Goal: Information Seeking & Learning: Learn about a topic

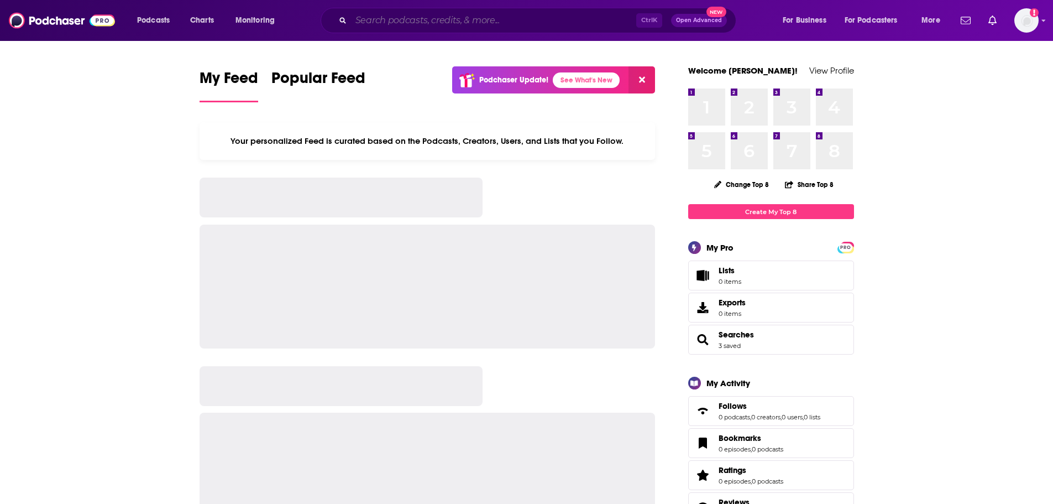
click at [378, 17] on input "Search podcasts, credits, & more..." at bounding box center [493, 21] width 285 height 18
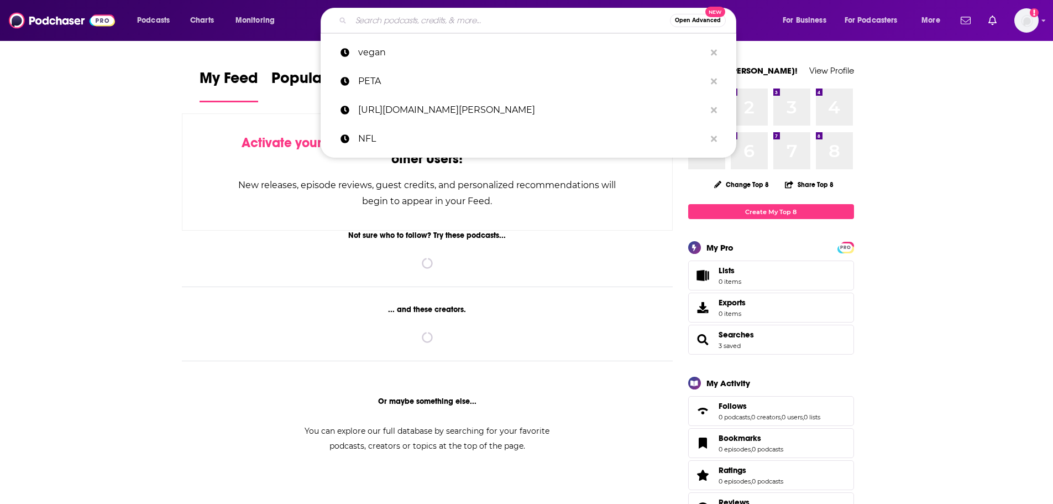
paste input "Kinda Funny Games Daily"
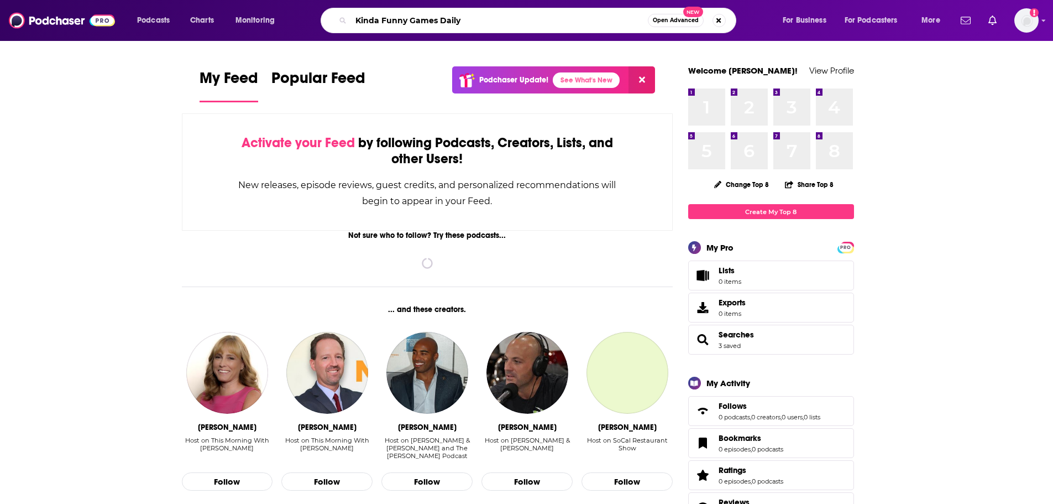
type input "Kinda Funny Games Daily"
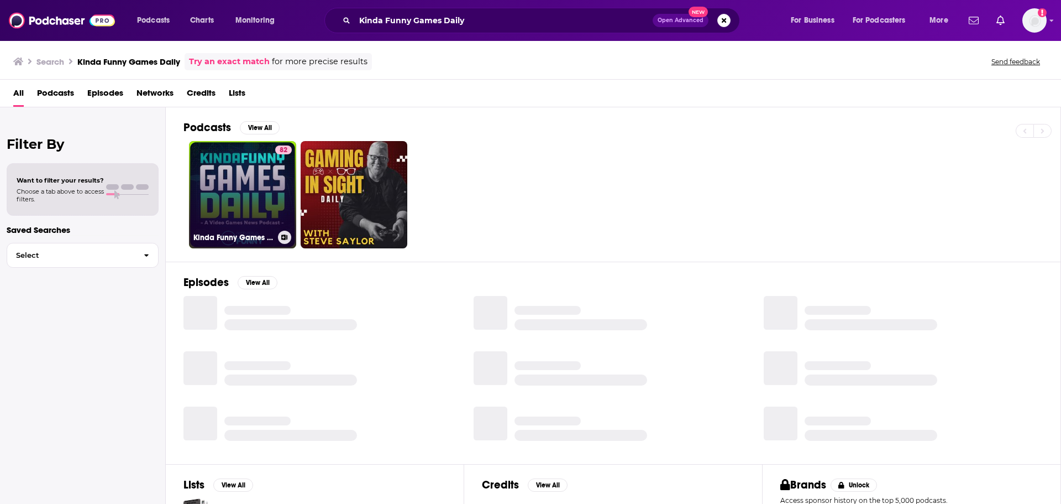
click at [248, 198] on link "82 Kinda Funny Games Daily: Video Games News Podcast" at bounding box center [242, 194] width 107 height 107
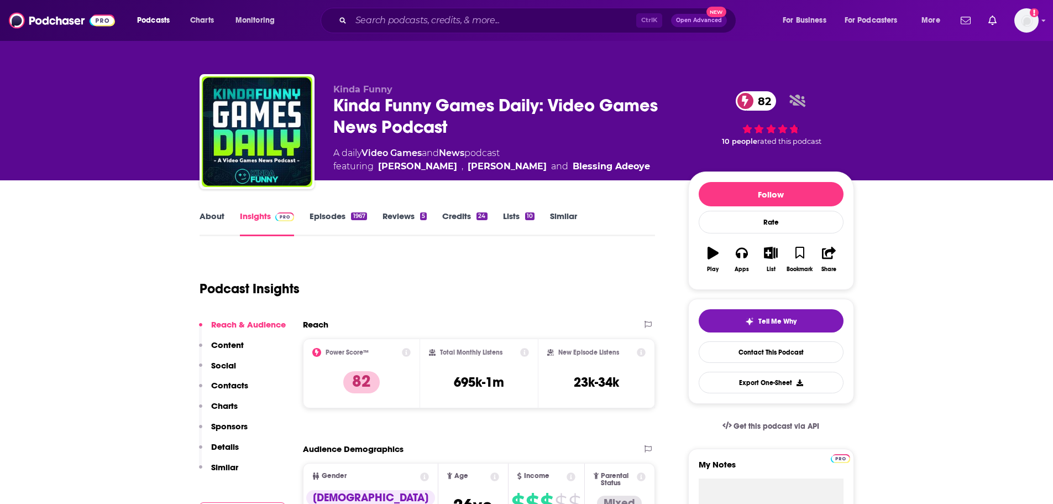
click at [327, 215] on link "Episodes 1967" at bounding box center [338, 223] width 57 height 25
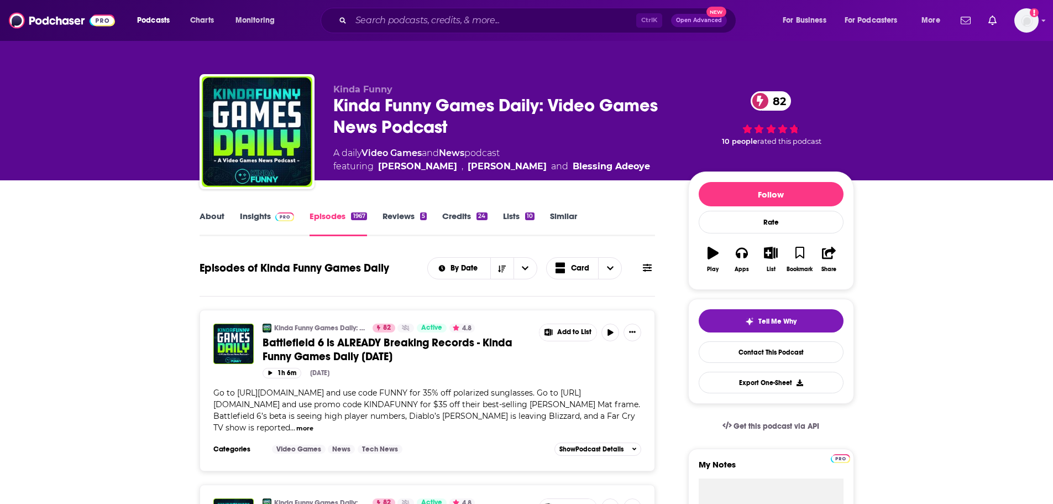
click at [248, 221] on link "Insights" at bounding box center [267, 223] width 55 height 25
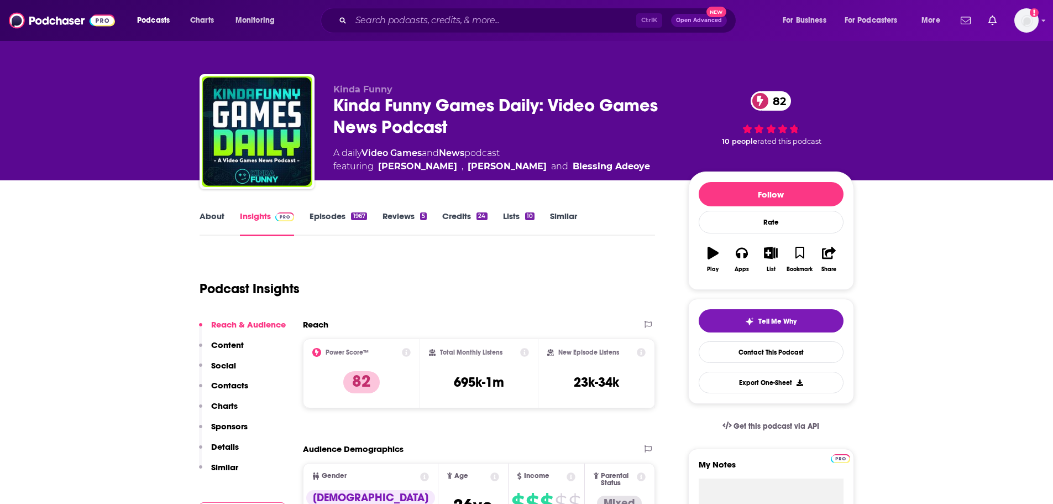
click at [323, 217] on link "Episodes 1967" at bounding box center [338, 223] width 57 height 25
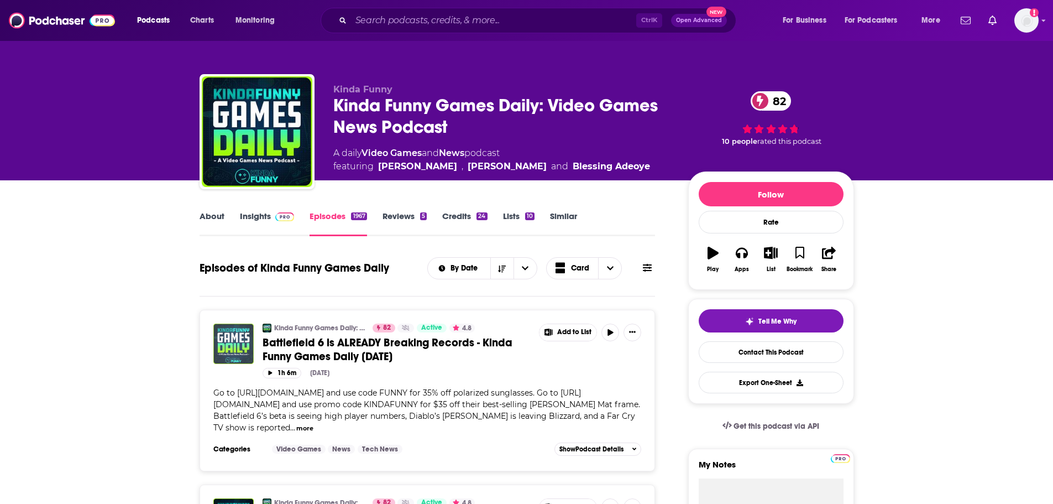
click at [233, 341] on img "Battlefield 6 is ALREADY Breaking Records - Kinda Funny Games Daily 08.11.25" at bounding box center [233, 343] width 40 height 40
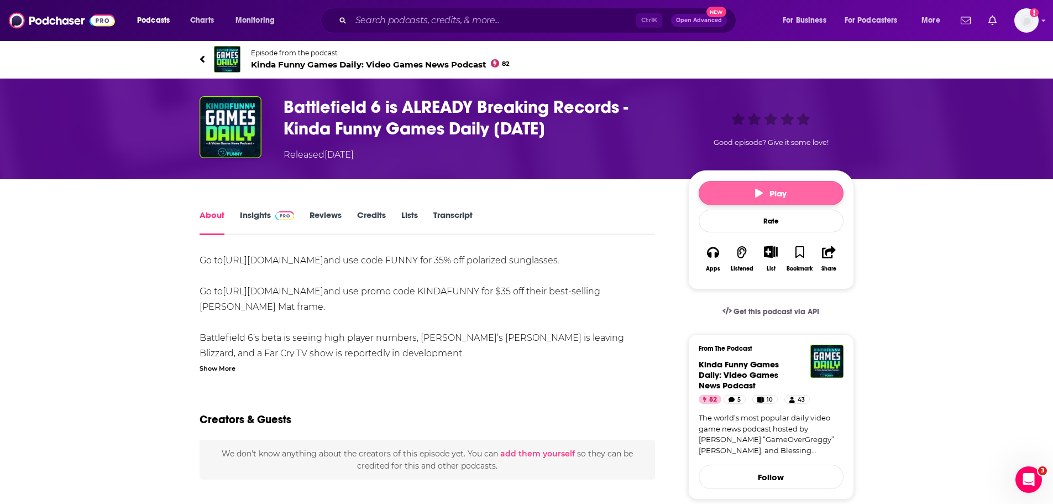
click at [732, 188] on button "Play" at bounding box center [771, 193] width 145 height 24
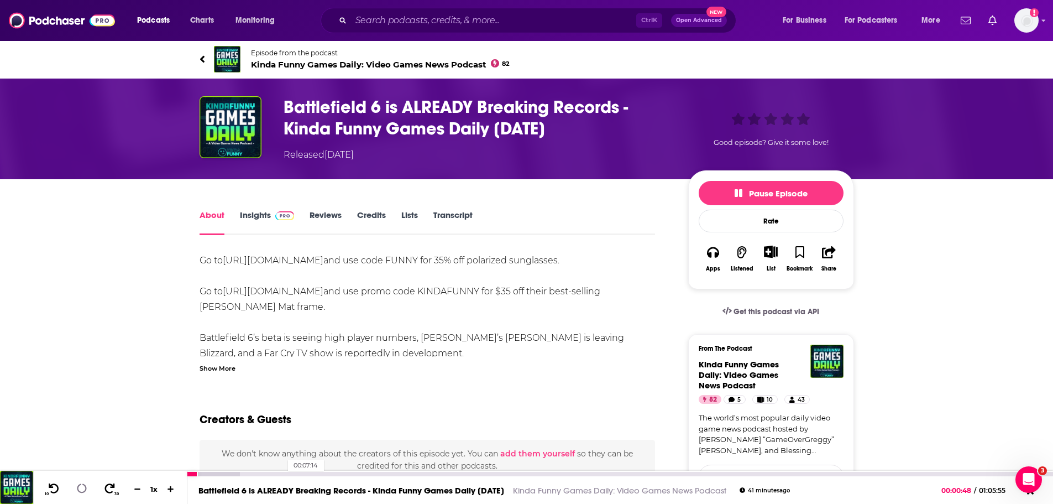
click at [282, 475] on div "00:07:14" at bounding box center [620, 473] width 866 height 4
click at [418, 22] on input "Search podcasts, credits, & more..." at bounding box center [493, 21] width 285 height 18
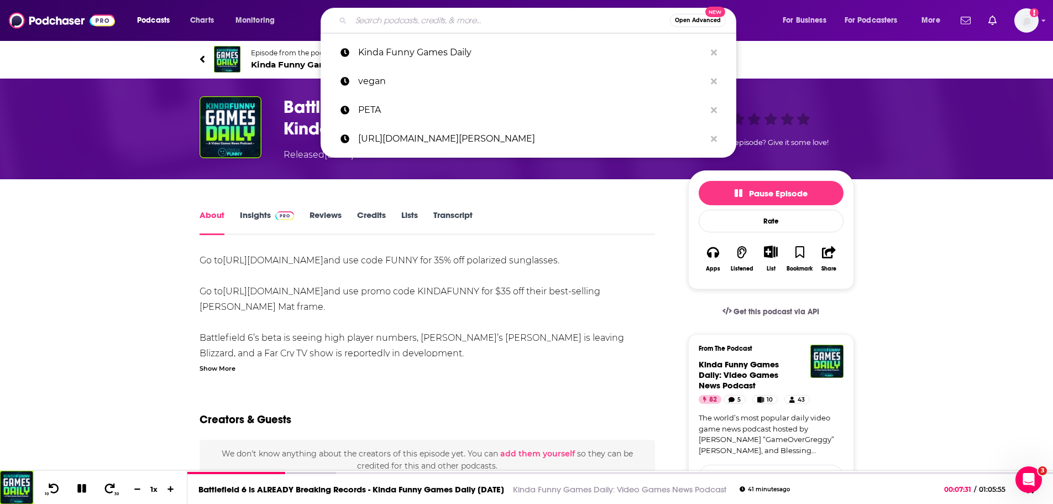
paste input "Game Scoop!"
type input "Game Scoop!"
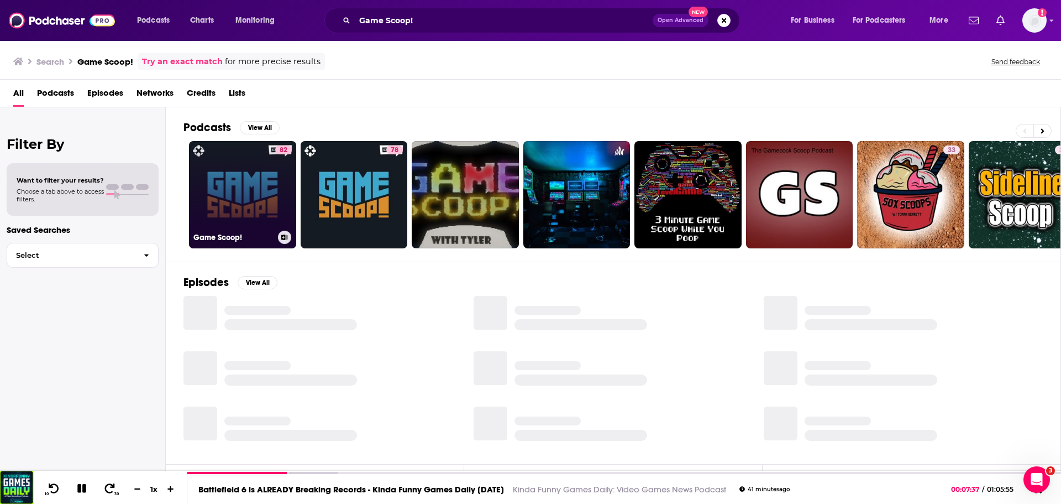
click at [232, 201] on link "82 Game Scoop!" at bounding box center [242, 194] width 107 height 107
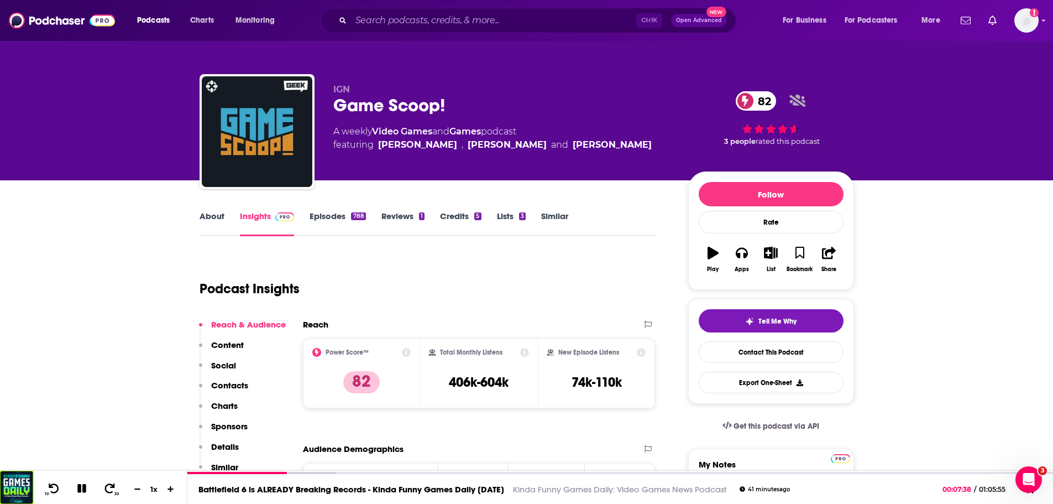
click at [322, 215] on link "Episodes 788" at bounding box center [338, 223] width 56 height 25
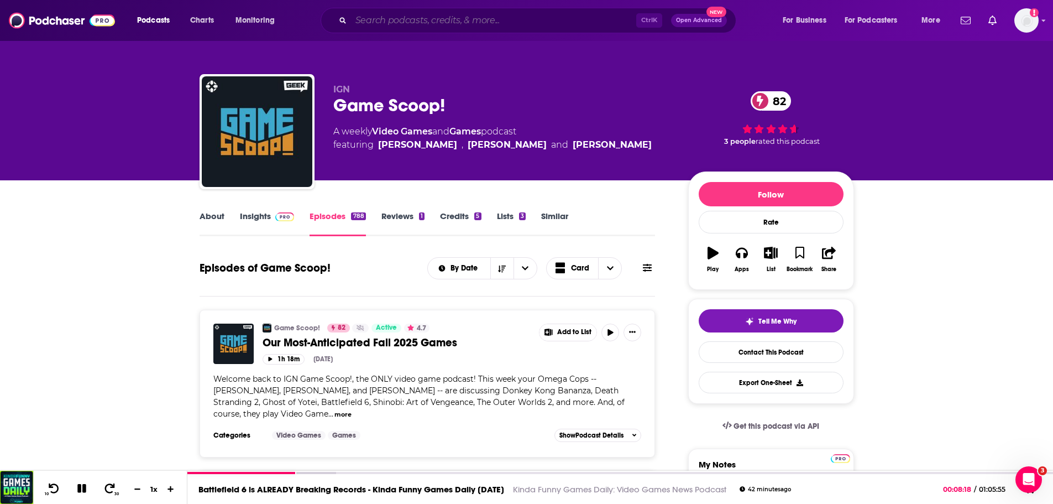
click at [374, 25] on input "Search podcasts, credits, & more..." at bounding box center [493, 21] width 285 height 18
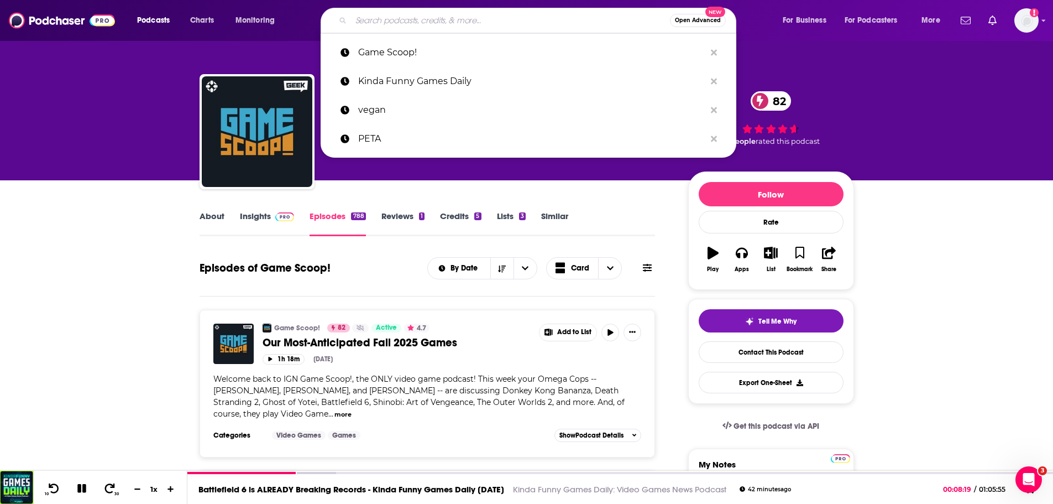
paste input "The Giant Bombcast"
type input "The Giant Bombcast"
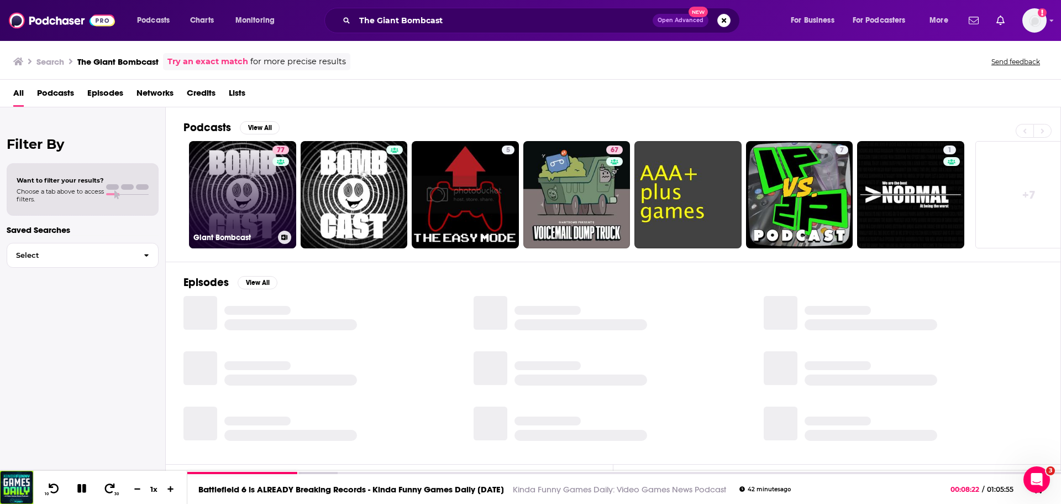
click at [243, 194] on link "77 Giant Bombcast" at bounding box center [242, 194] width 107 height 107
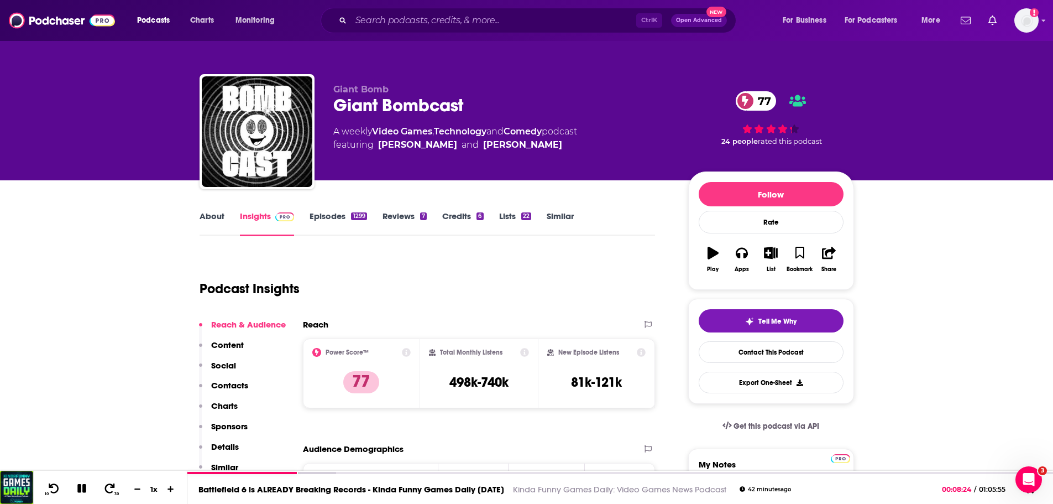
click at [323, 216] on link "Episodes 1299" at bounding box center [338, 223] width 57 height 25
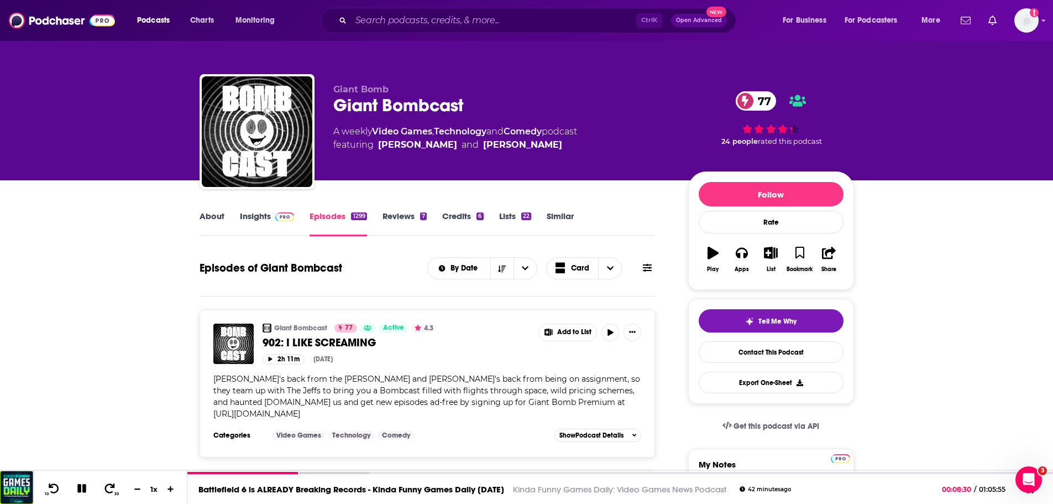
click at [216, 214] on link "About" at bounding box center [212, 223] width 25 height 25
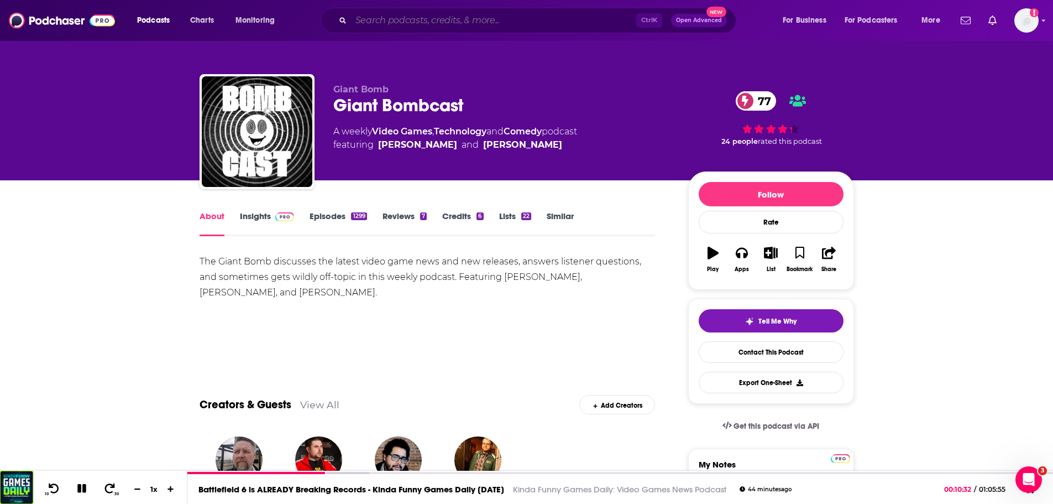
click at [450, 19] on input "Search podcasts, credits, & more..." at bounding box center [493, 21] width 285 height 18
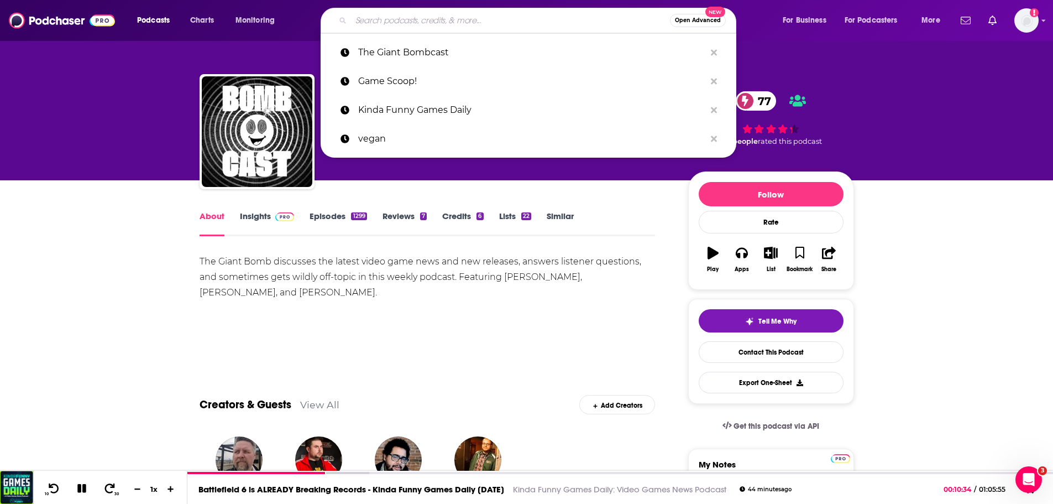
paste input "Spawn On Me"
type input "Spawn On Me"
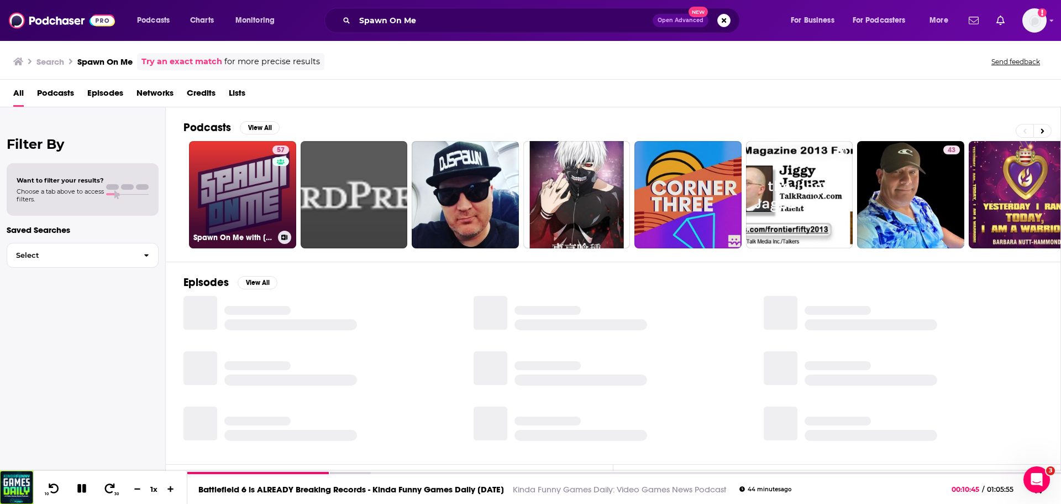
click at [254, 193] on link "57 Spawn On Me with [PERSON_NAME]: A Video Game Podcast" at bounding box center [242, 194] width 107 height 107
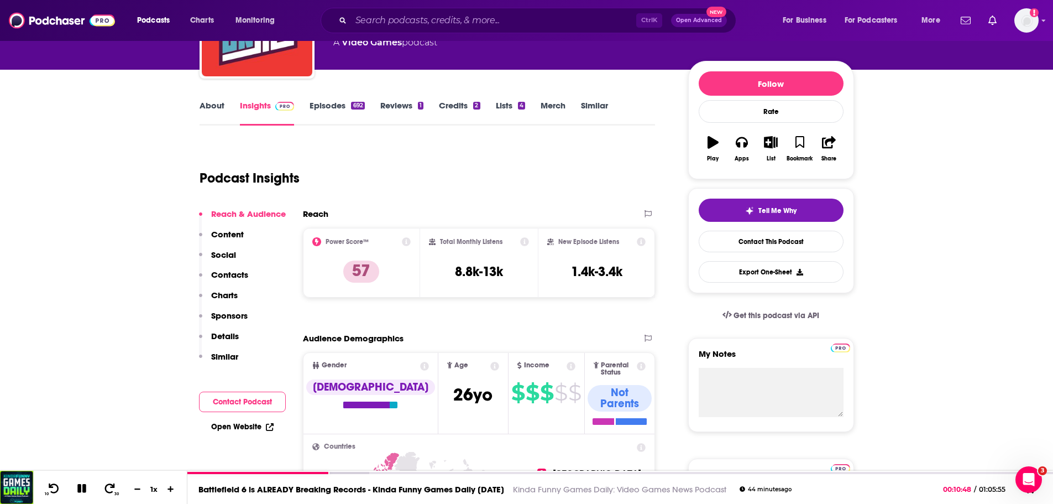
click at [232, 405] on button "Contact Podcast" at bounding box center [242, 401] width 87 height 20
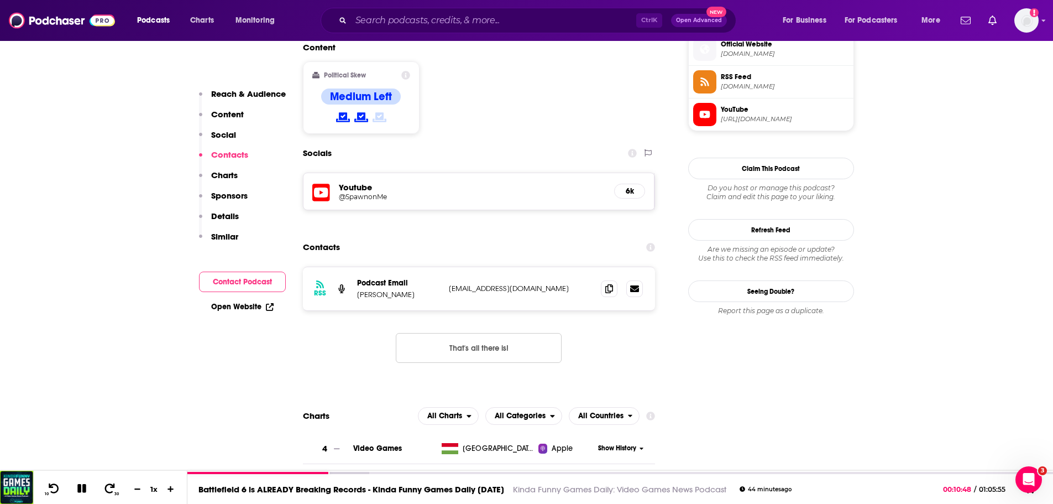
scroll to position [910, 0]
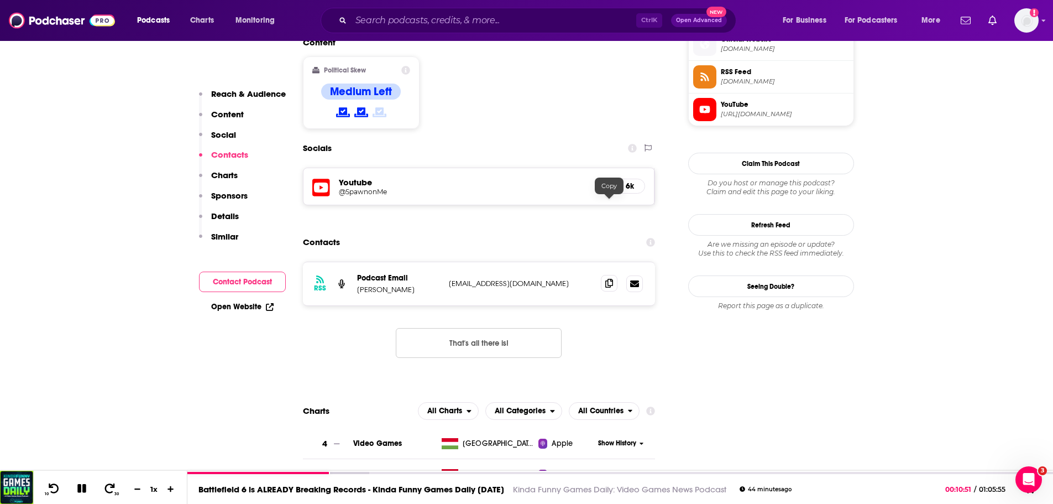
click at [611, 279] on icon at bounding box center [609, 283] width 8 height 9
click at [417, 273] on p "Podcast Email" at bounding box center [398, 277] width 83 height 9
drag, startPoint x: 416, startPoint y: 211, endPoint x: 354, endPoint y: 213, distance: 61.9
click at [354, 262] on div "RSS Podcast Email [PERSON_NAME] [EMAIL_ADDRESS][DOMAIN_NAME] [EMAIL_ADDRESS][DO…" at bounding box center [479, 283] width 353 height 43
copy p "[PERSON_NAME]"
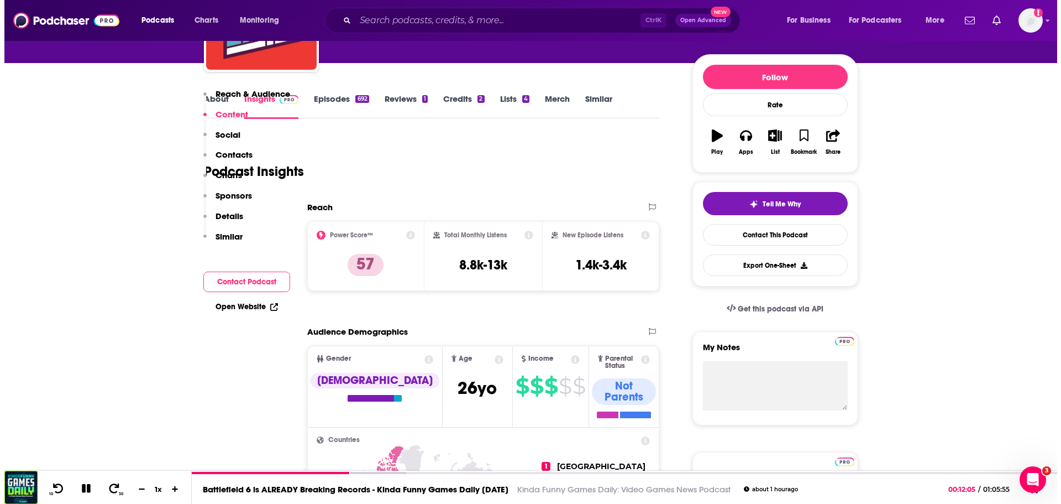
scroll to position [0, 0]
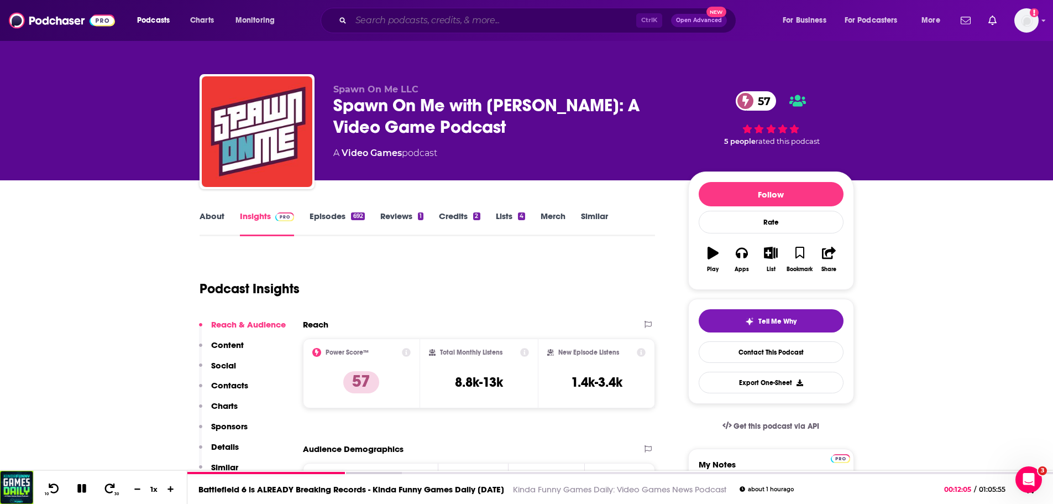
click at [461, 20] on input "Search podcasts, credits, & more..." at bounding box center [493, 21] width 285 height 18
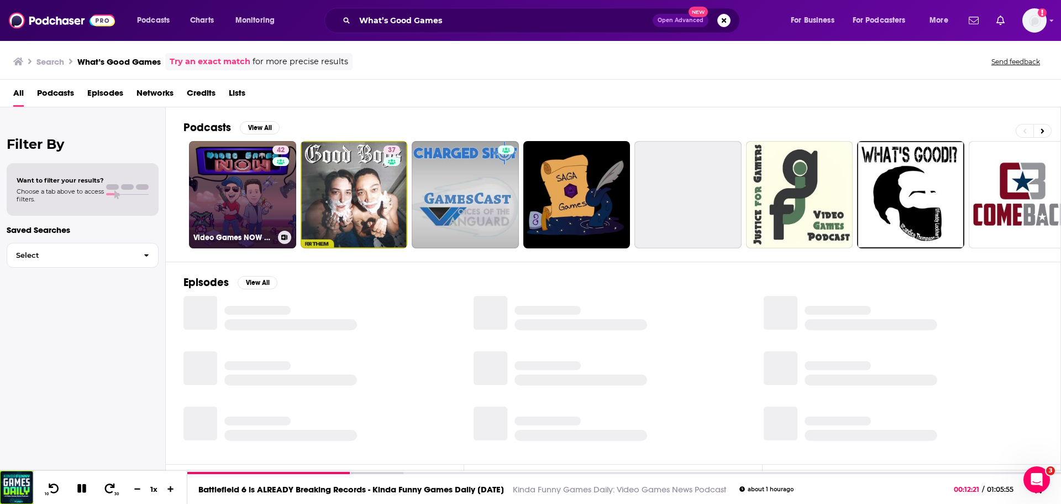
click at [255, 191] on link "42 Video Games NOW Podcast" at bounding box center [242, 194] width 107 height 107
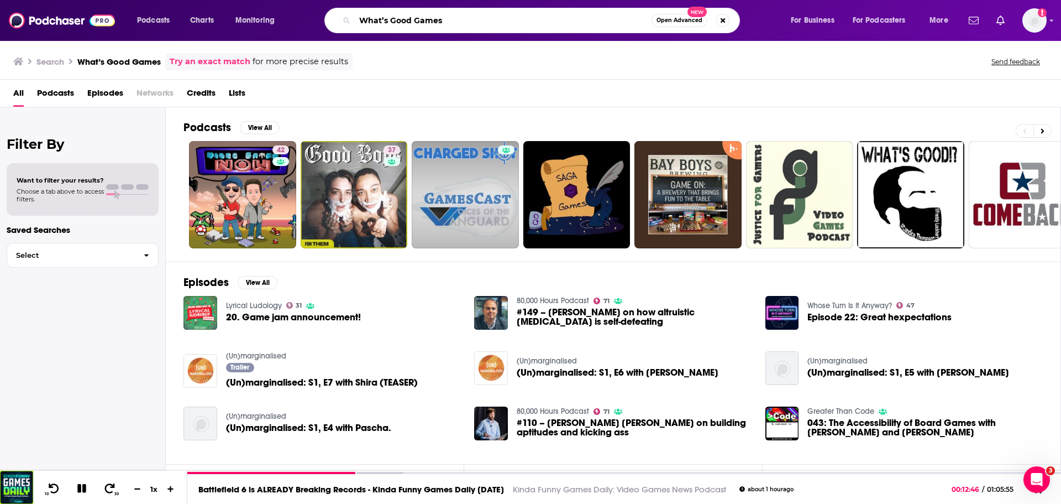
drag, startPoint x: 459, startPoint y: 20, endPoint x: 257, endPoint y: 7, distance: 202.2
click at [257, 7] on div "Podcasts Charts Monitoring What’s Good Games Open Advanced New For Business For…" at bounding box center [530, 20] width 1061 height 41
paste input "Triple Click"
type input "Triple Click"
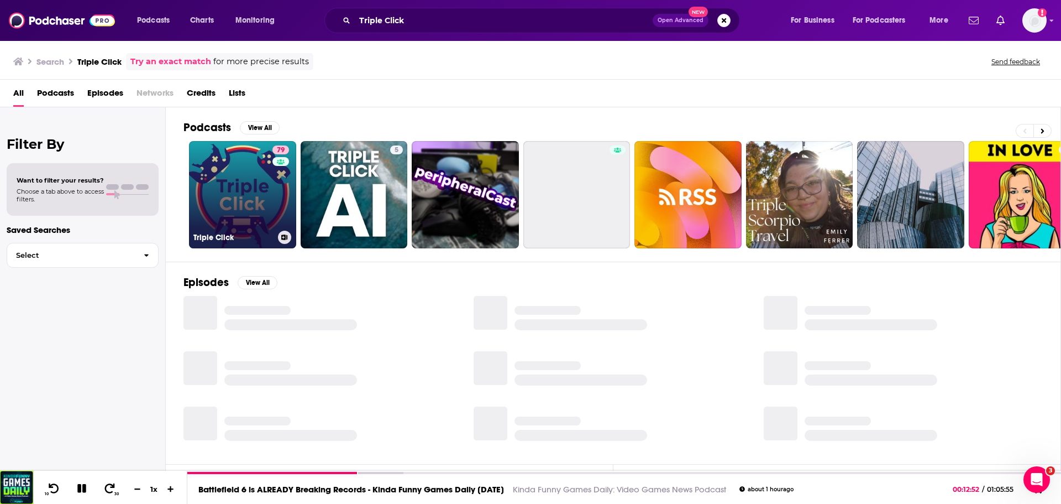
click at [256, 200] on link "79 Triple Click" at bounding box center [242, 194] width 107 height 107
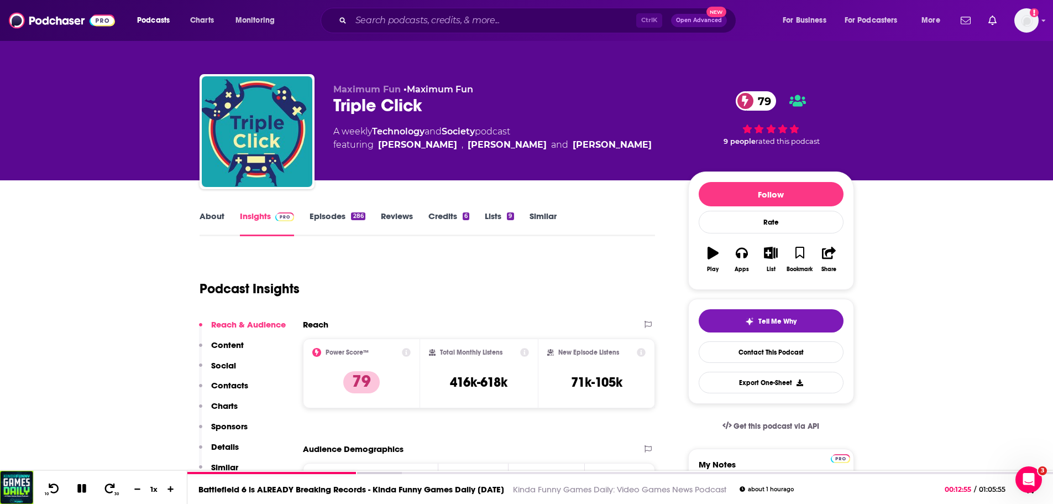
click at [327, 215] on link "Episodes 286" at bounding box center [337, 223] width 55 height 25
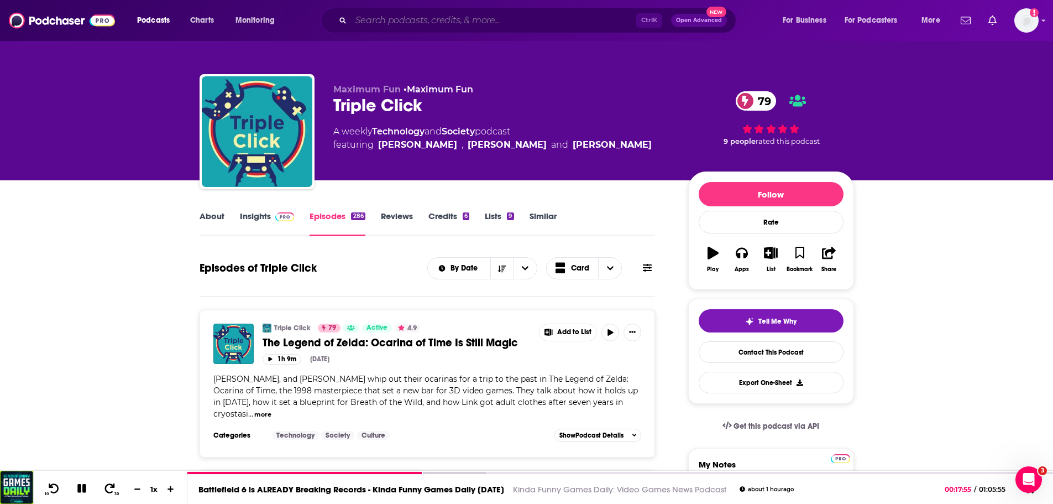
click at [451, 27] on input "Search podcasts, credits, & more..." at bounding box center [493, 21] width 285 height 18
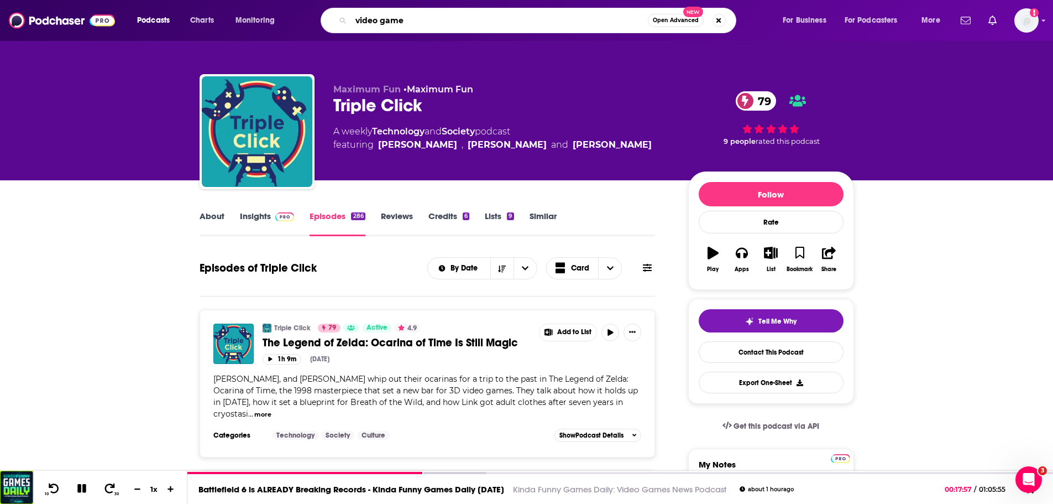
type input "video games"
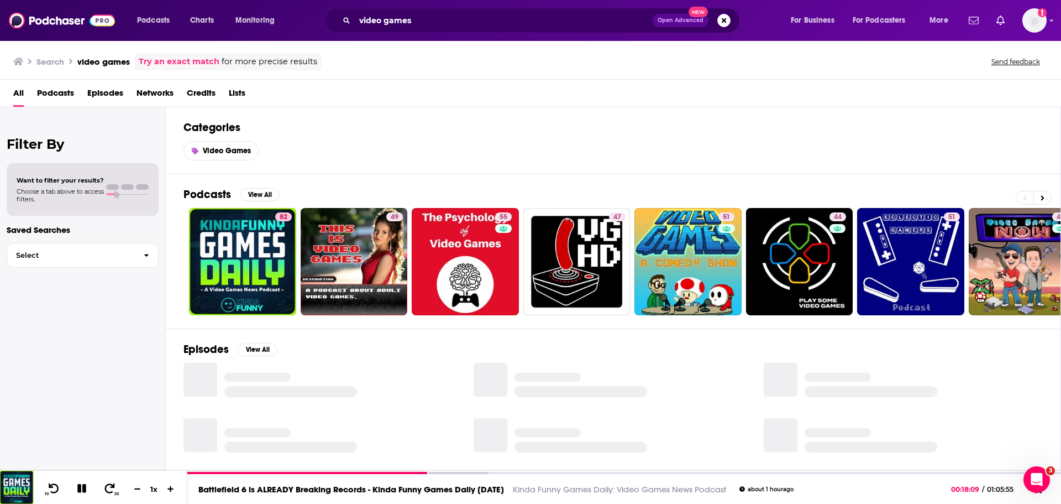
click at [62, 93] on span "Podcasts" at bounding box center [55, 95] width 37 height 23
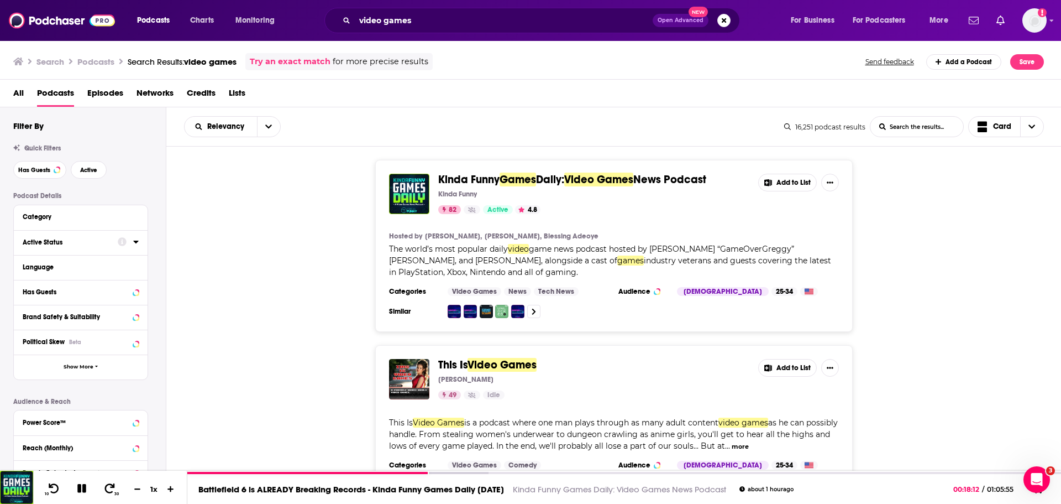
click at [135, 245] on icon at bounding box center [136, 241] width 6 height 9
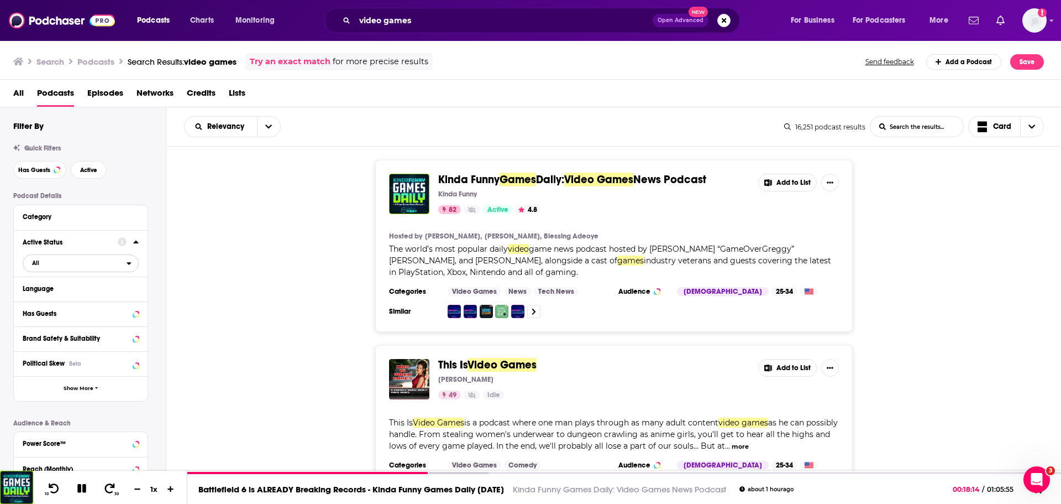
click at [71, 267] on span "All" at bounding box center [74, 262] width 103 height 14
click at [58, 294] on div "Active 1k" at bounding box center [85, 299] width 124 height 18
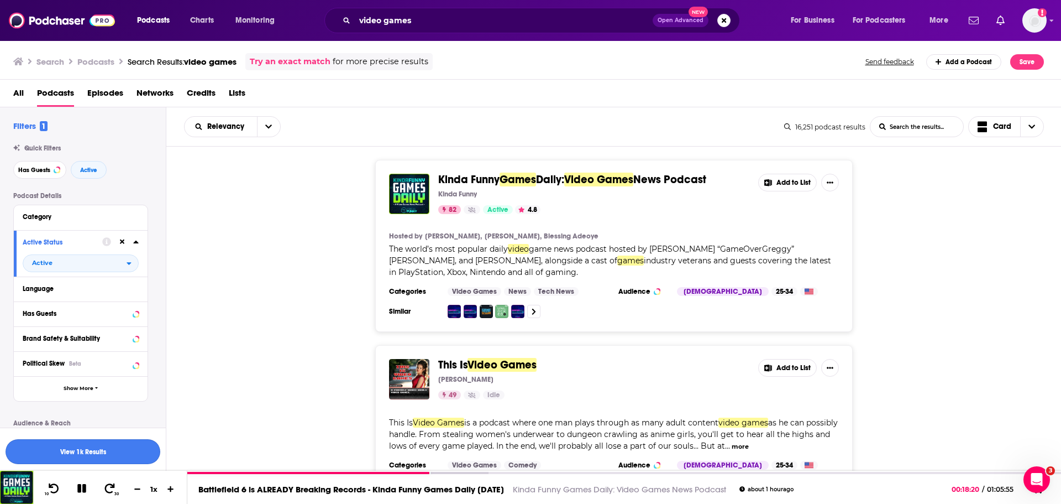
click at [92, 459] on button "View 1k Results" at bounding box center [83, 451] width 155 height 25
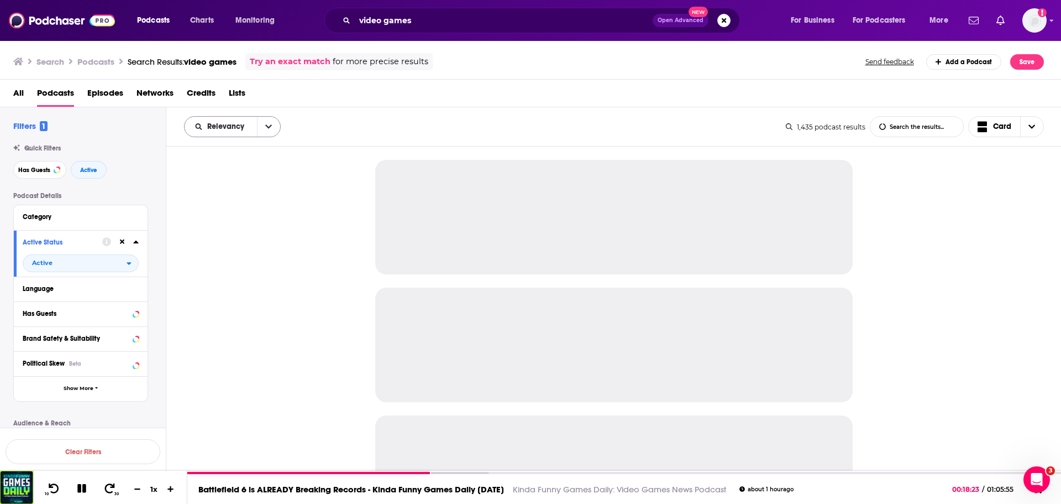
click at [268, 131] on button "open menu" at bounding box center [268, 127] width 23 height 20
click at [238, 224] on div "Power Score" at bounding box center [232, 221] width 97 height 19
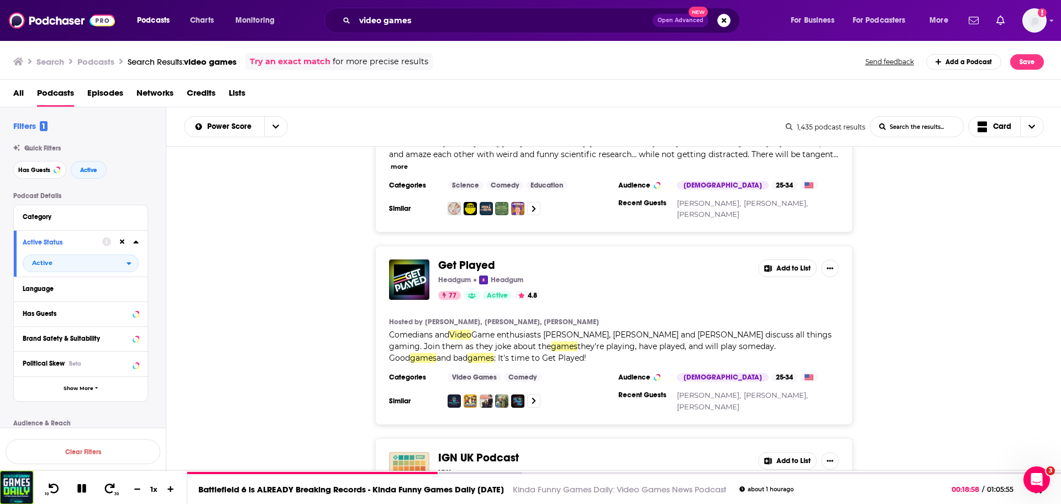
scroll to position [1824, 0]
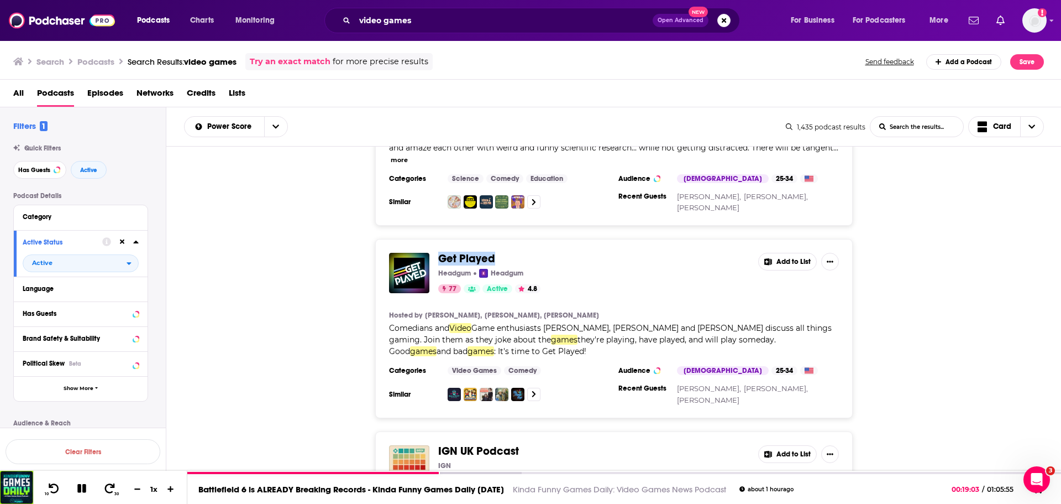
drag, startPoint x: 509, startPoint y: 232, endPoint x: 440, endPoint y: 232, distance: 68.5
click at [440, 253] on span "Get Played" at bounding box center [593, 259] width 311 height 12
copy span "Get Played"
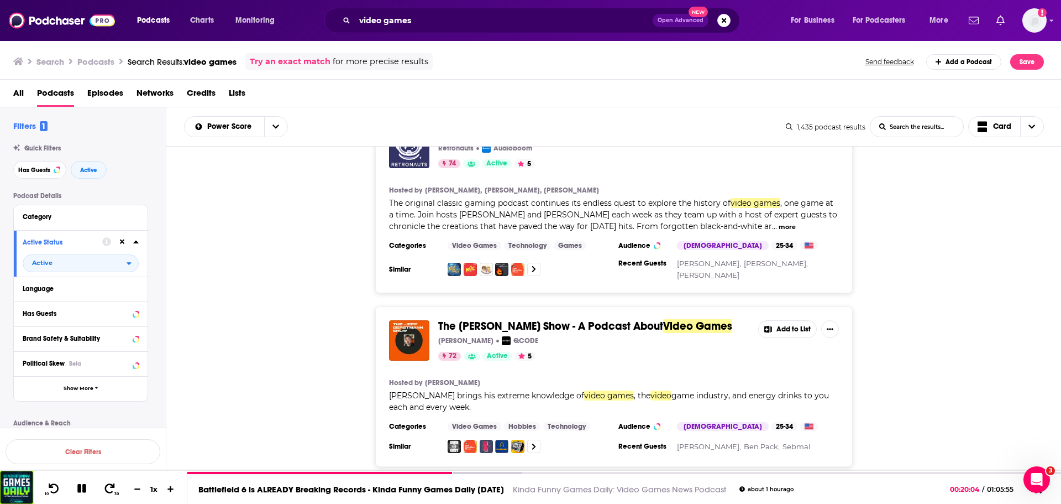
scroll to position [2543, 0]
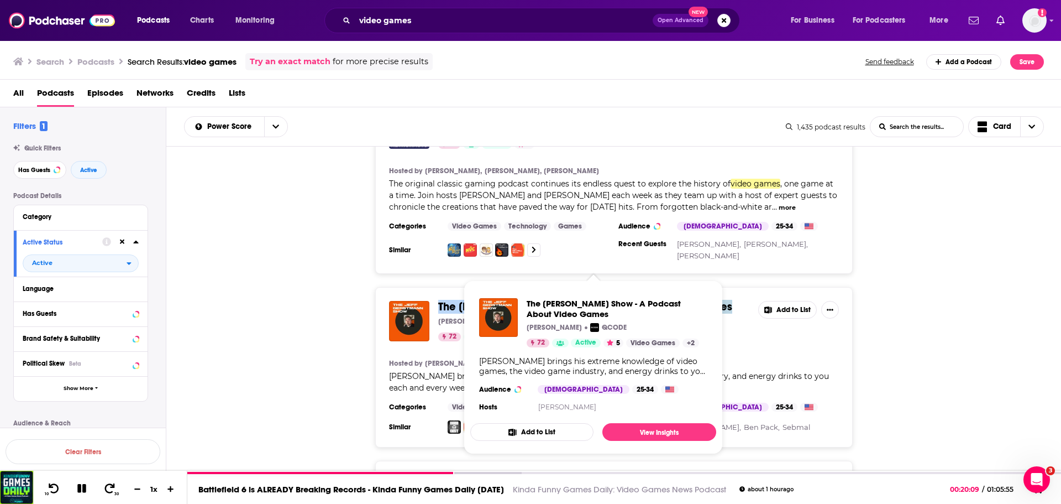
drag, startPoint x: 740, startPoint y: 262, endPoint x: 441, endPoint y: 256, distance: 299.1
click at [441, 301] on span "The [PERSON_NAME] Show - A Podcast About Video Games" at bounding box center [593, 307] width 311 height 12
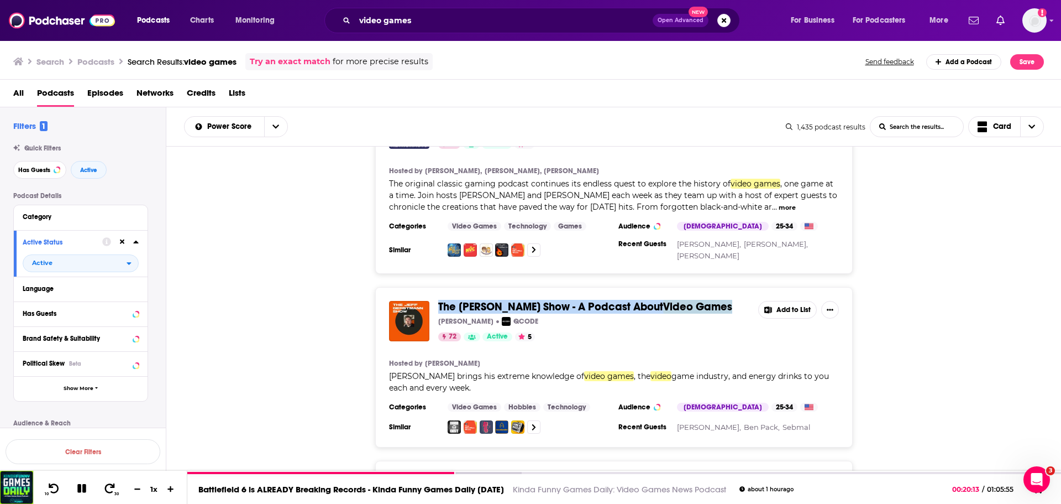
copy span "The [PERSON_NAME] Show - A Podcast About Video Games"
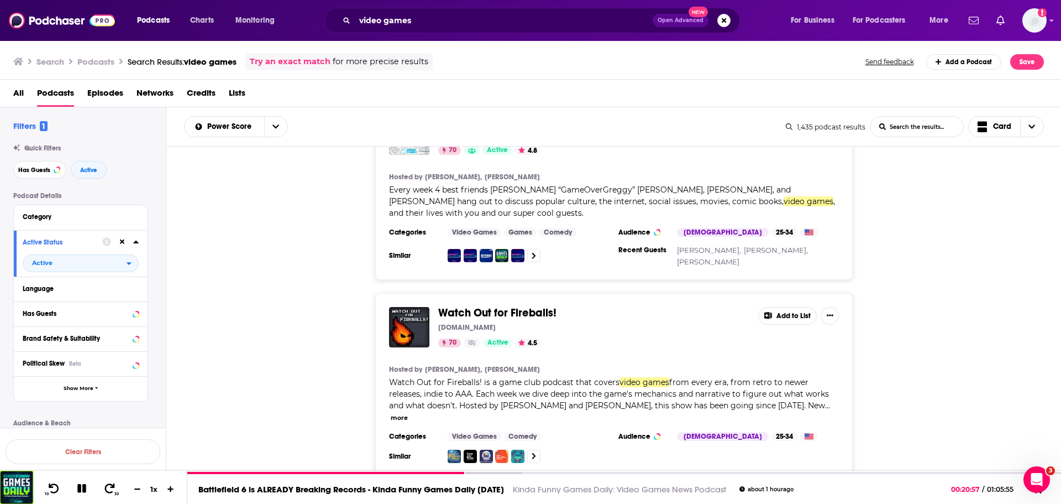
scroll to position [3317, 0]
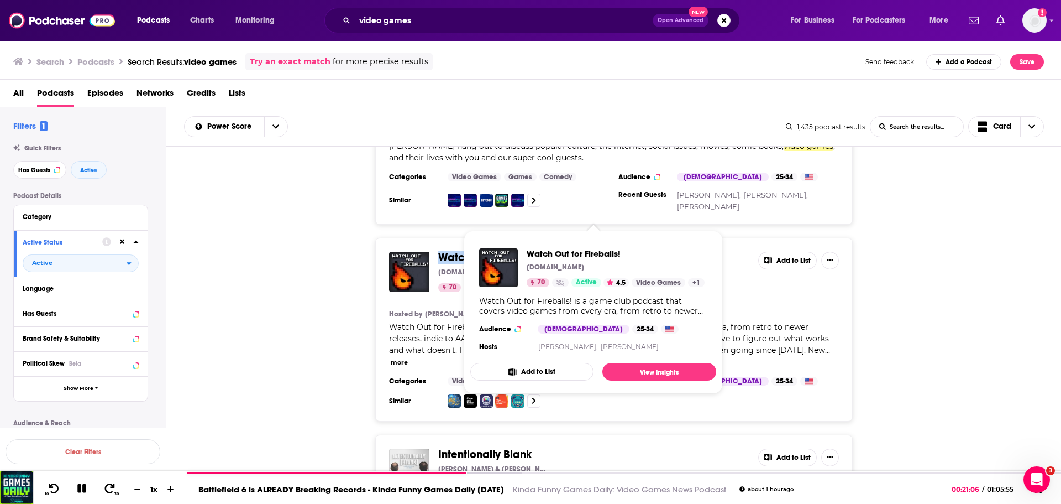
drag, startPoint x: 555, startPoint y: 213, endPoint x: 442, endPoint y: 210, distance: 113.3
click at [442, 252] on span "Watch Out for Fireballs!" at bounding box center [593, 258] width 311 height 12
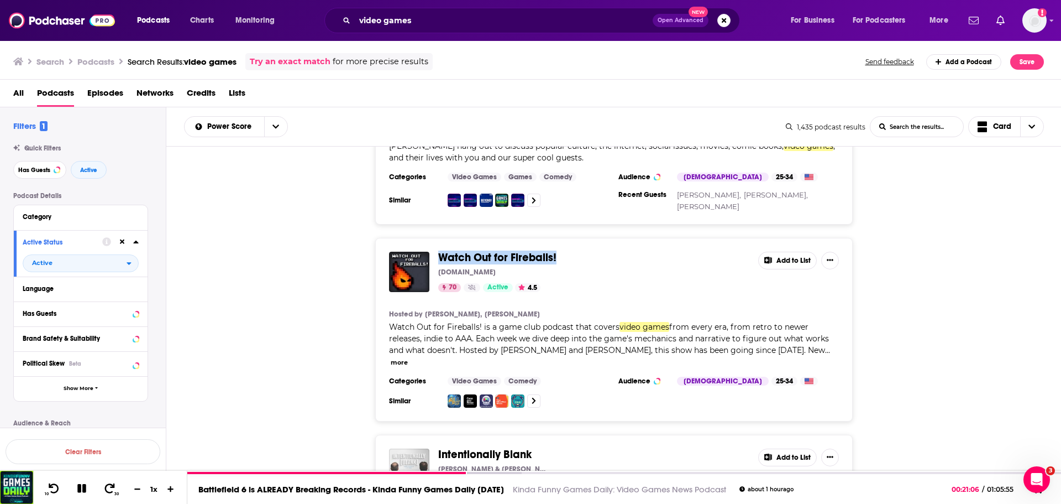
copy span "Watch Out for Fireballs!"
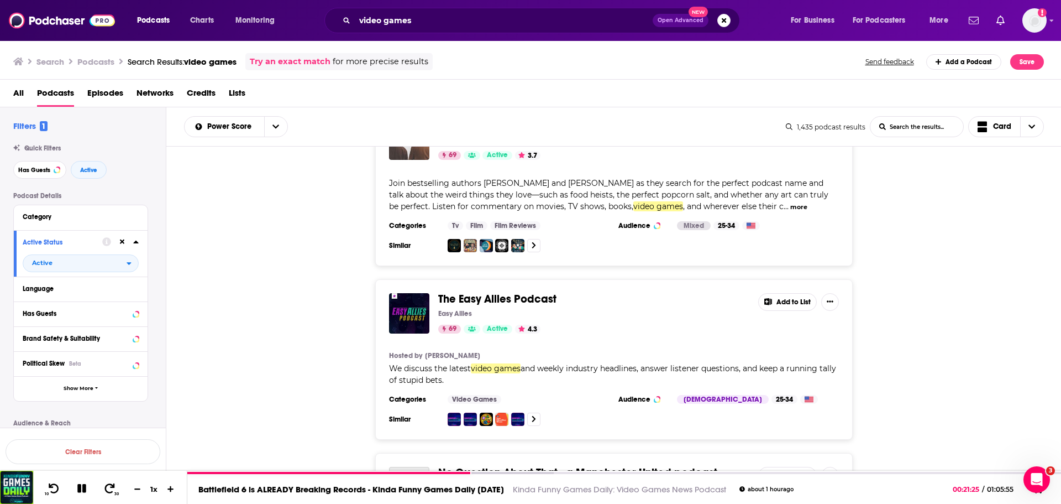
scroll to position [3648, 0]
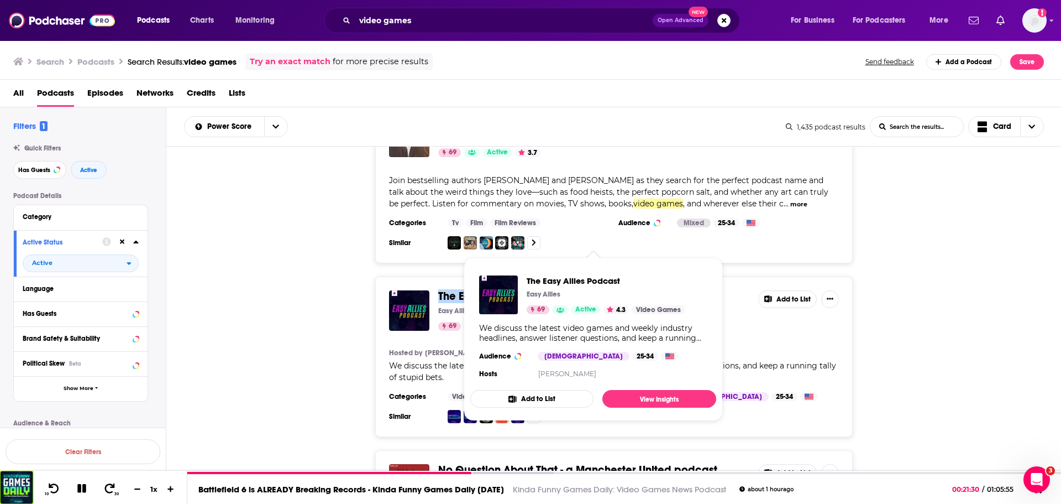
drag, startPoint x: 567, startPoint y: 242, endPoint x: 439, endPoint y: 239, distance: 127.7
click at [439, 290] on span "The Easy Allies Podcast" at bounding box center [593, 296] width 311 height 12
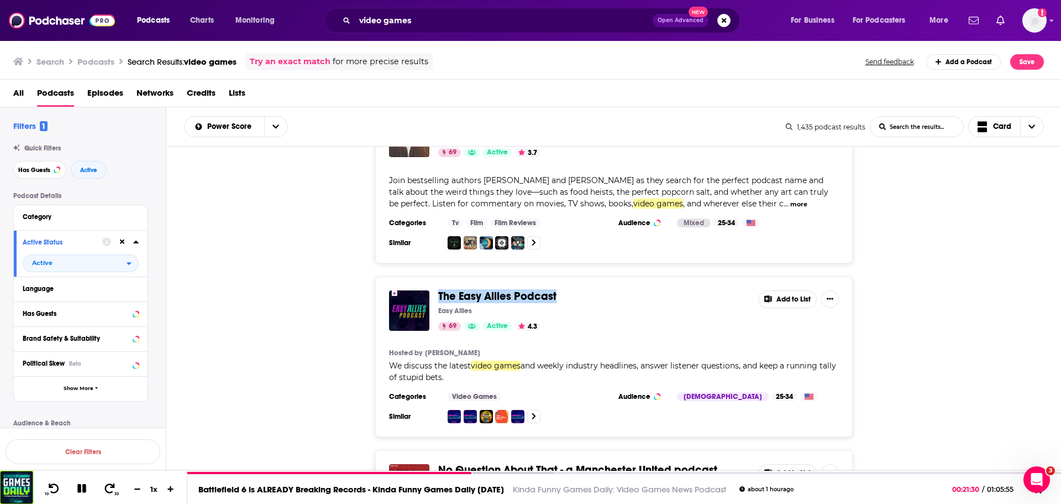
copy span "The Easy Allies Podcast"
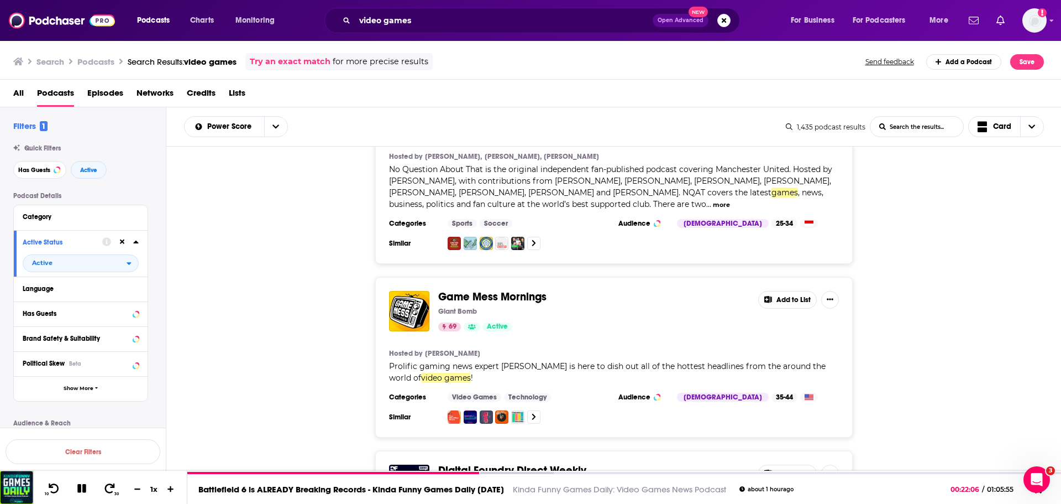
scroll to position [4035, 0]
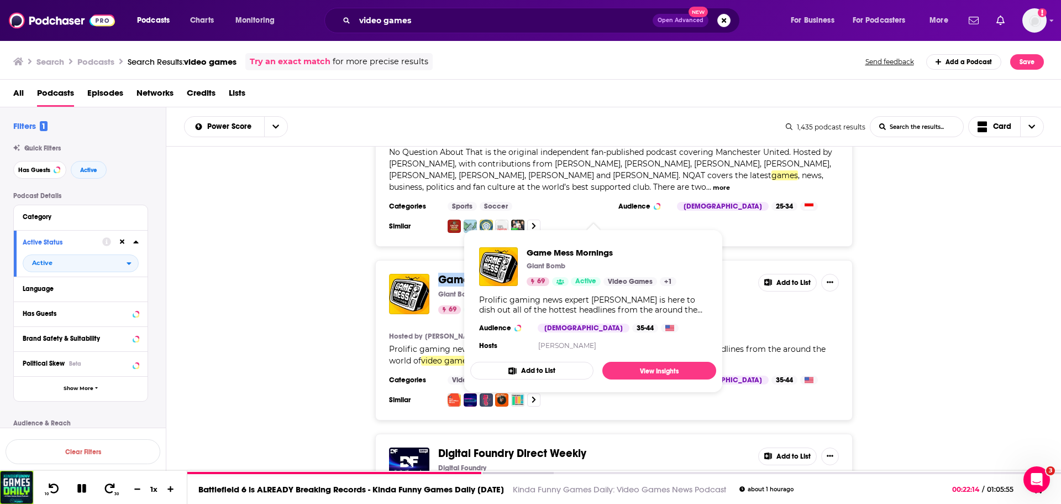
drag, startPoint x: 573, startPoint y: 209, endPoint x: 441, endPoint y: 208, distance: 132.1
click at [441, 274] on span "Game Mess Mornings" at bounding box center [593, 280] width 311 height 12
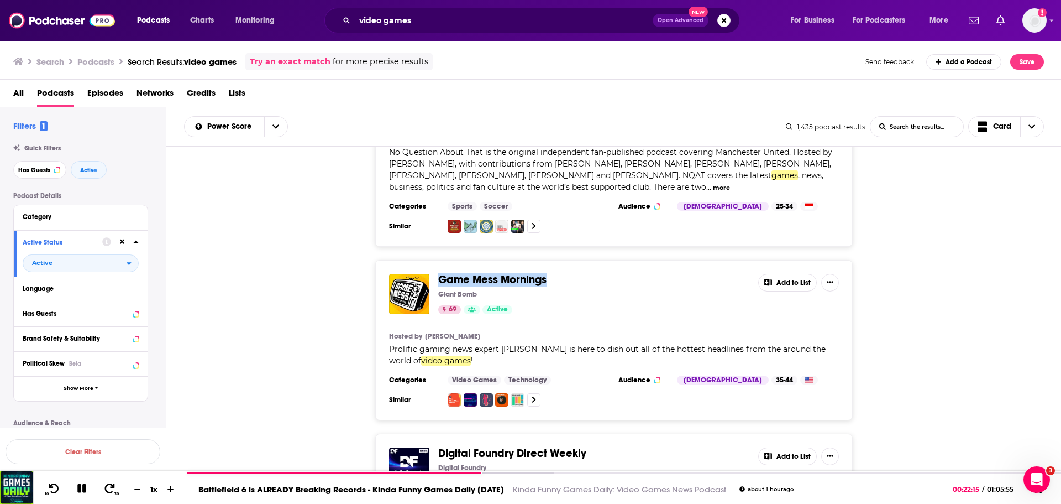
copy span "Game Mess Mornings"
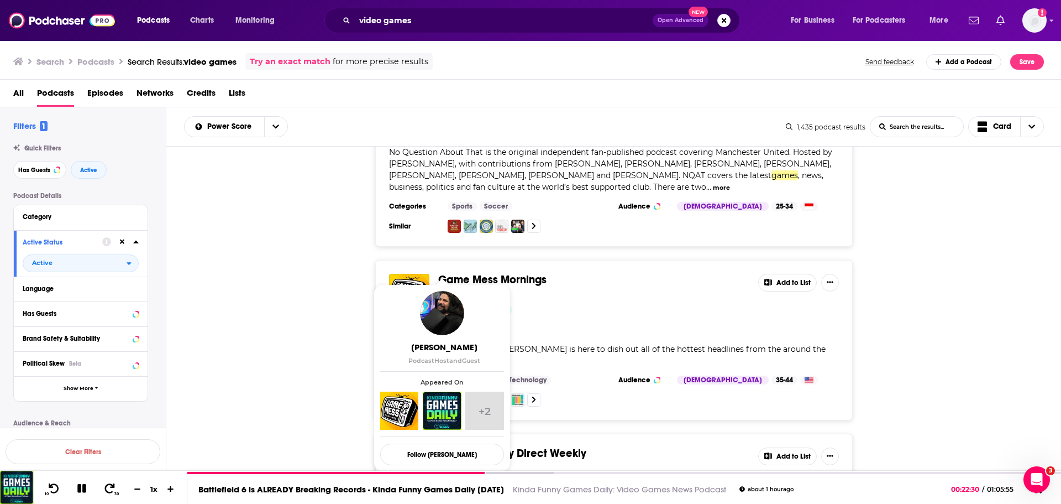
drag, startPoint x: 479, startPoint y: 266, endPoint x: 427, endPoint y: 268, distance: 52.5
click at [427, 332] on section "Hosted by [PERSON_NAME]" at bounding box center [614, 336] width 450 height 9
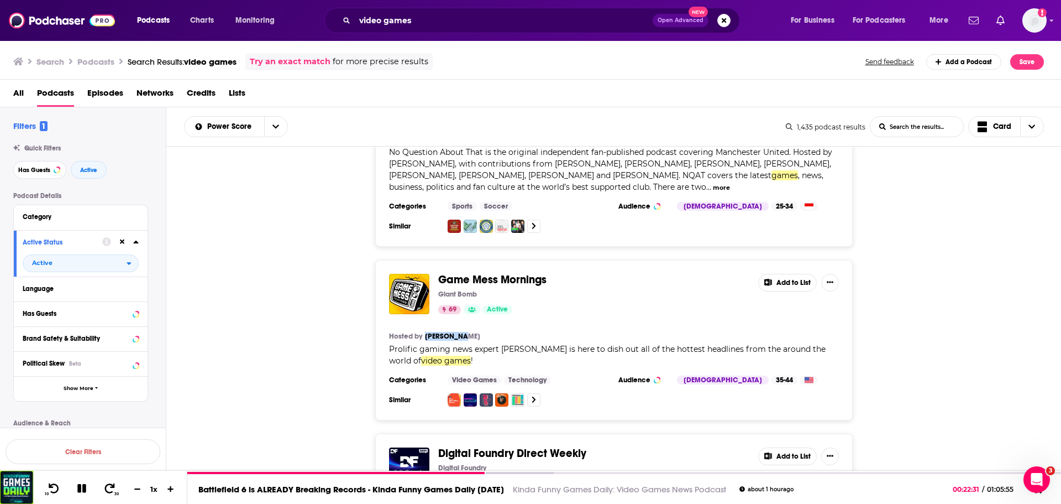
copy link "[PERSON_NAME]"
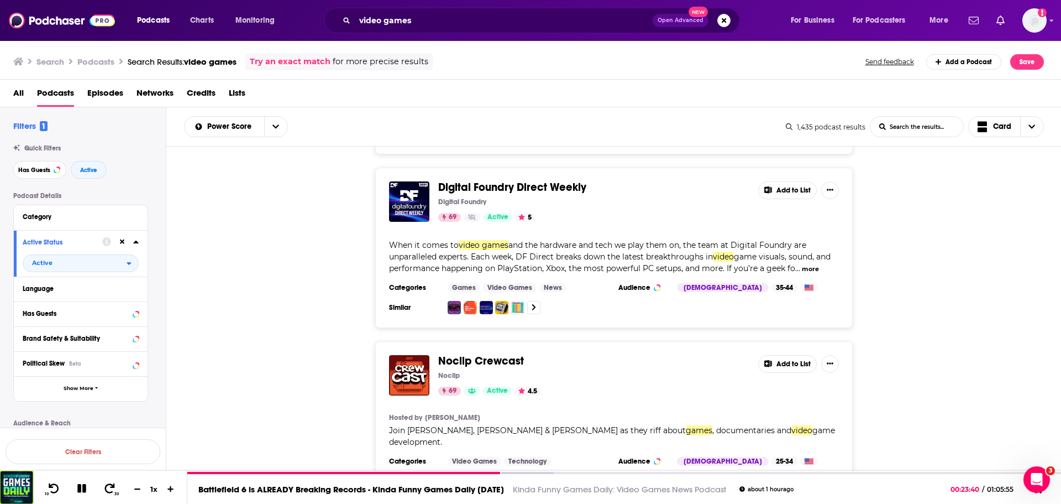
scroll to position [4302, 0]
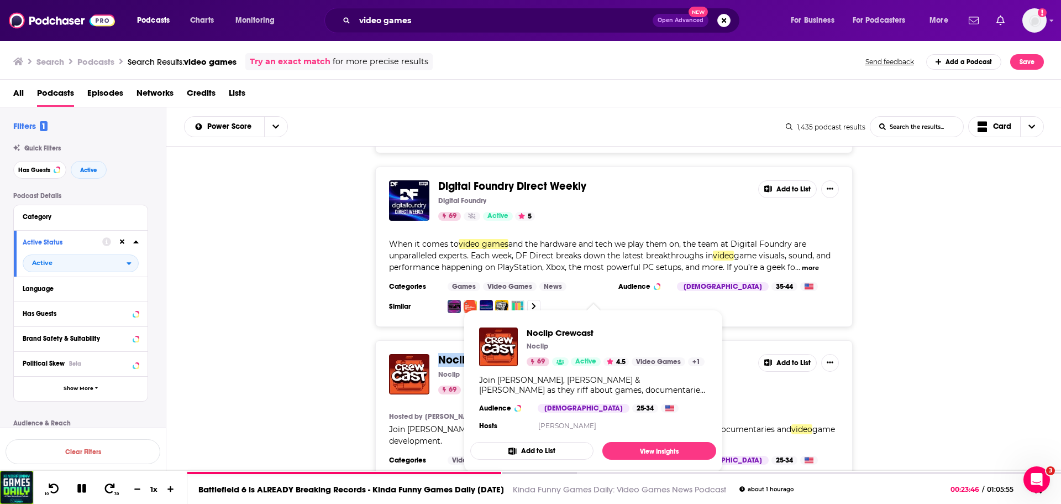
drag, startPoint x: 544, startPoint y: 290, endPoint x: 441, endPoint y: 292, distance: 102.8
click at [441, 354] on span "Noclip Crewcast" at bounding box center [593, 360] width 311 height 12
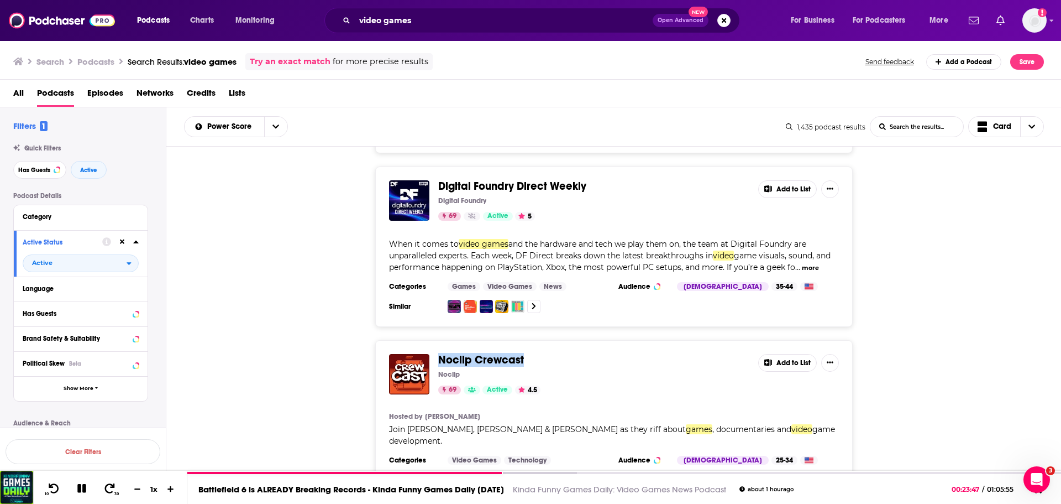
copy span "Noclip Crewcast"
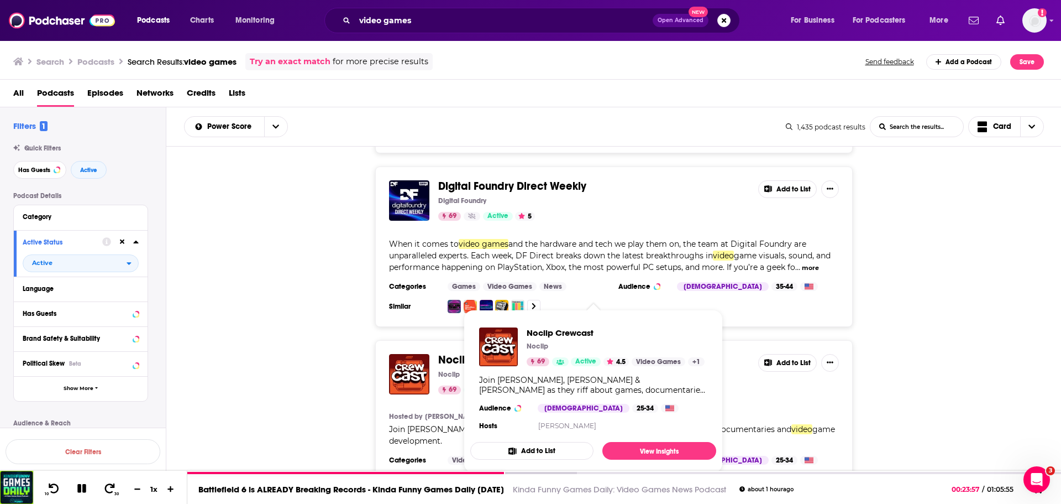
click at [285, 394] on div "Noclip Crewcast Noclip 69 Active 4.5 Add to List Hosted by [PERSON_NAME] [PERSO…" at bounding box center [613, 420] width 895 height 160
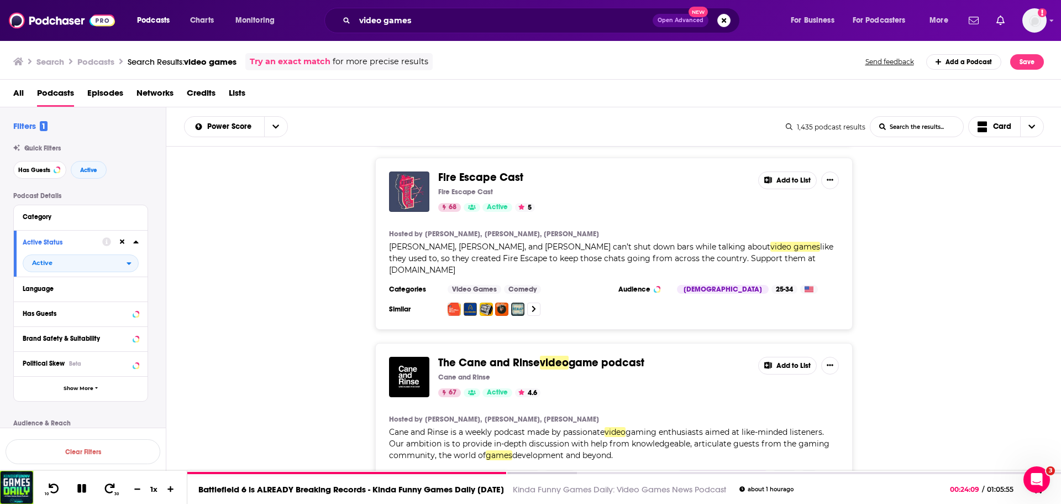
scroll to position [4855, 0]
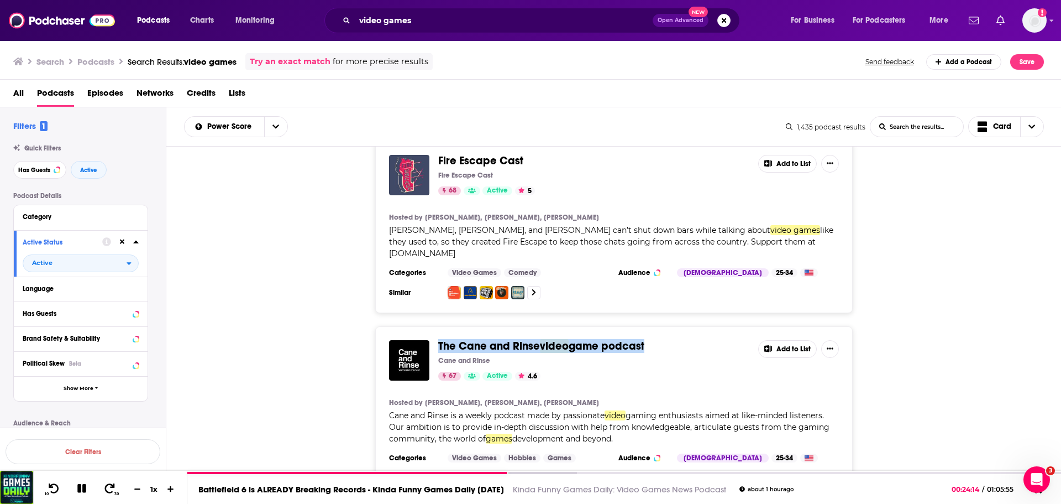
drag, startPoint x: 684, startPoint y: 264, endPoint x: 438, endPoint y: 264, distance: 246.0
click at [438, 340] on span "The Cane and Rinse video game podcast" at bounding box center [593, 346] width 311 height 12
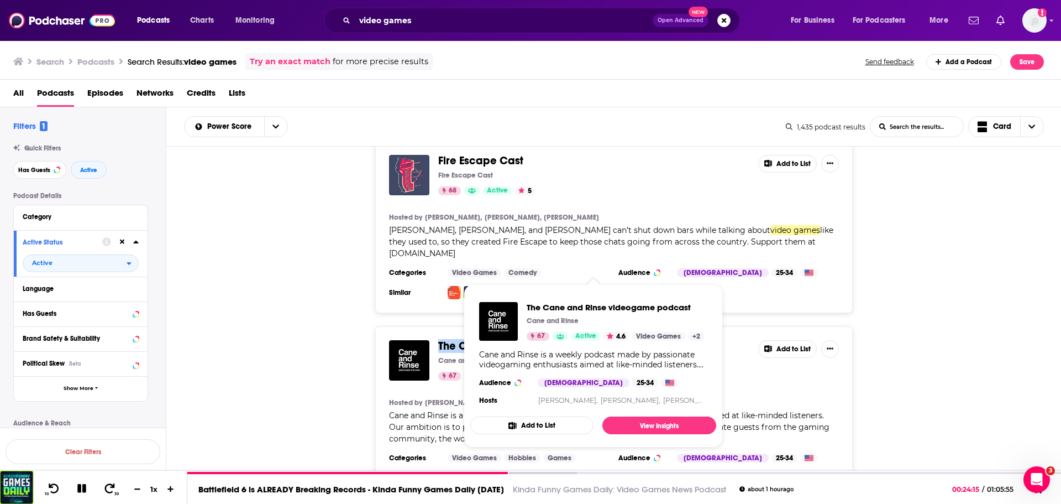
copy span "The Cane and Rinse video game podcast"
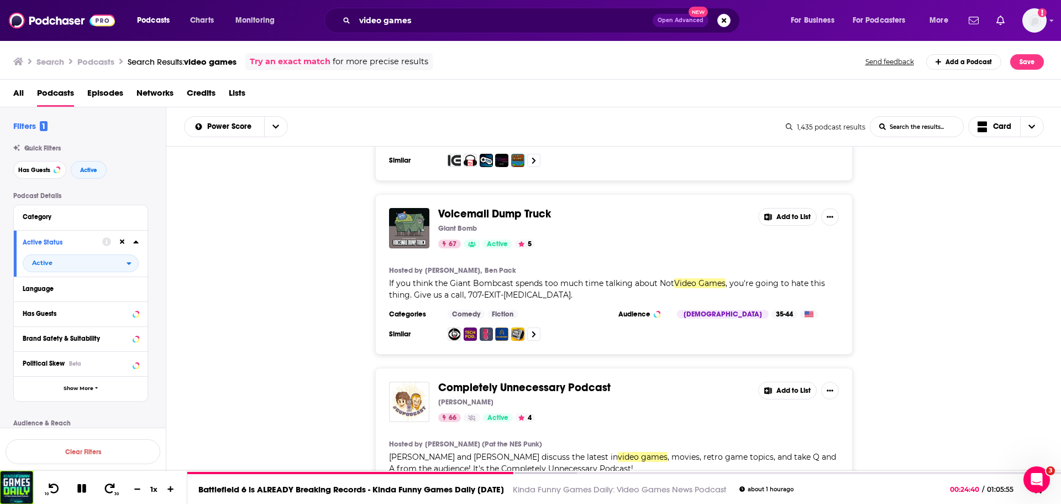
scroll to position [5408, 0]
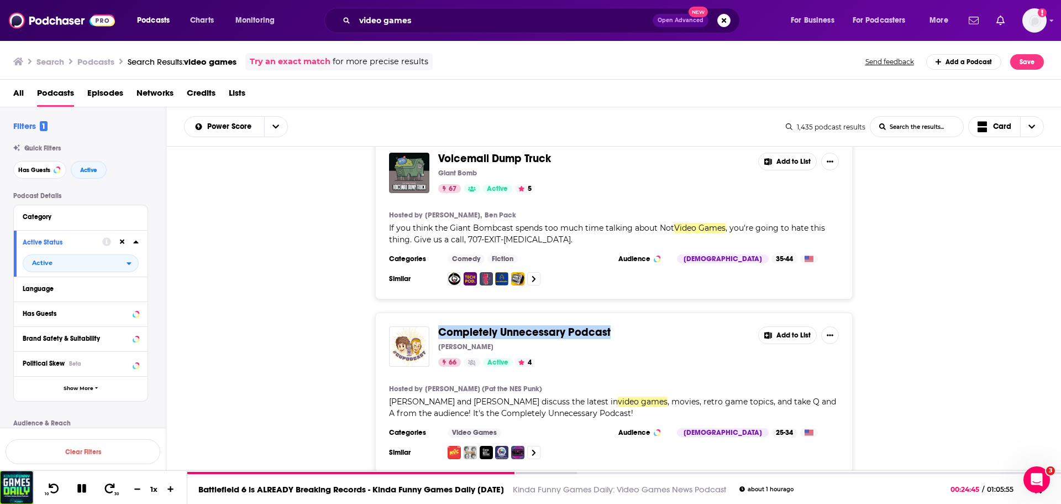
drag, startPoint x: 624, startPoint y: 247, endPoint x: 437, endPoint y: 248, distance: 187.4
click at [437, 326] on div "Completely Unnecessary Podcast [PERSON_NAME] 66 Active 4 Add to List" at bounding box center [614, 346] width 450 height 40
copy span "Completely Unnecessary Podcast"
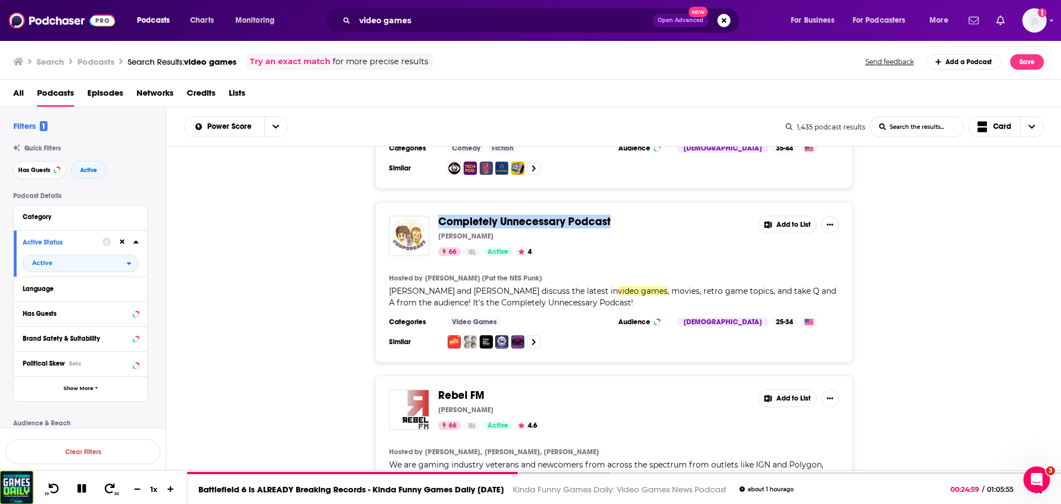
scroll to position [5629, 0]
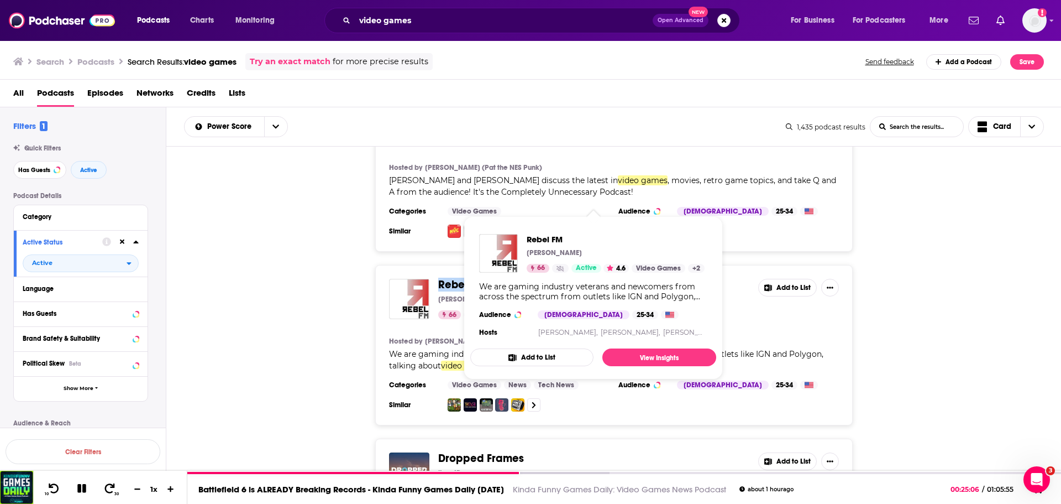
drag, startPoint x: 499, startPoint y: 197, endPoint x: 441, endPoint y: 196, distance: 57.5
click at [441, 279] on span "Rebel FM" at bounding box center [593, 285] width 311 height 12
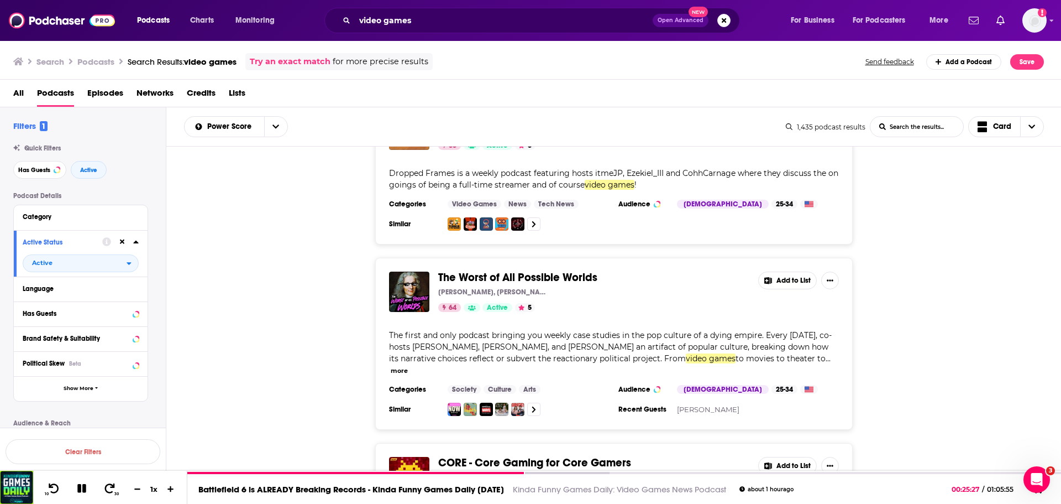
scroll to position [5961, 0]
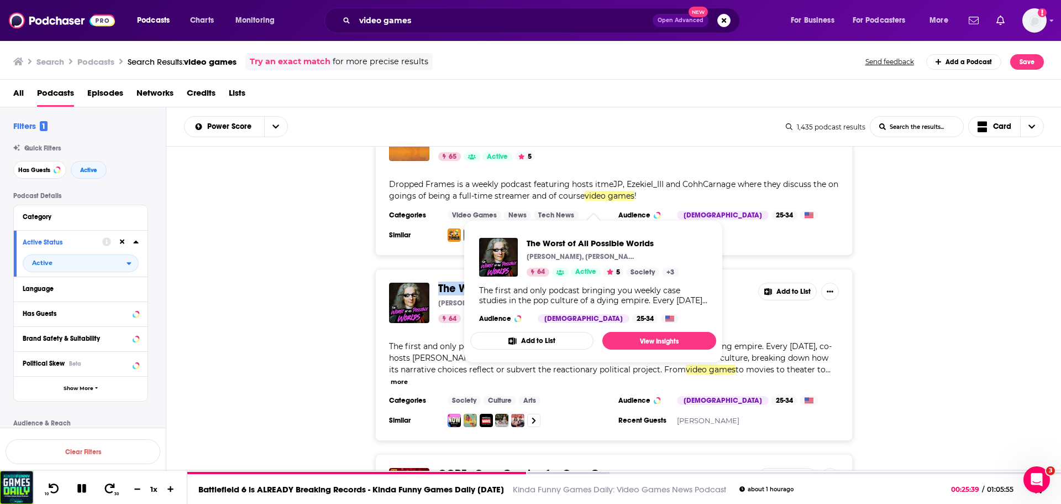
drag, startPoint x: 606, startPoint y: 202, endPoint x: 440, endPoint y: 201, distance: 166.4
click at [440, 282] on span "The Worst of All Possible Worlds" at bounding box center [593, 288] width 311 height 12
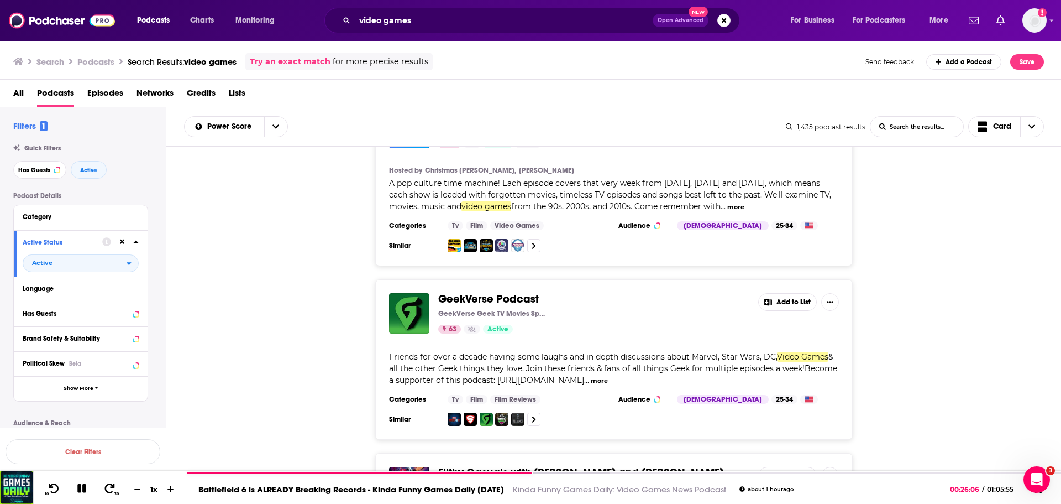
scroll to position [6514, 0]
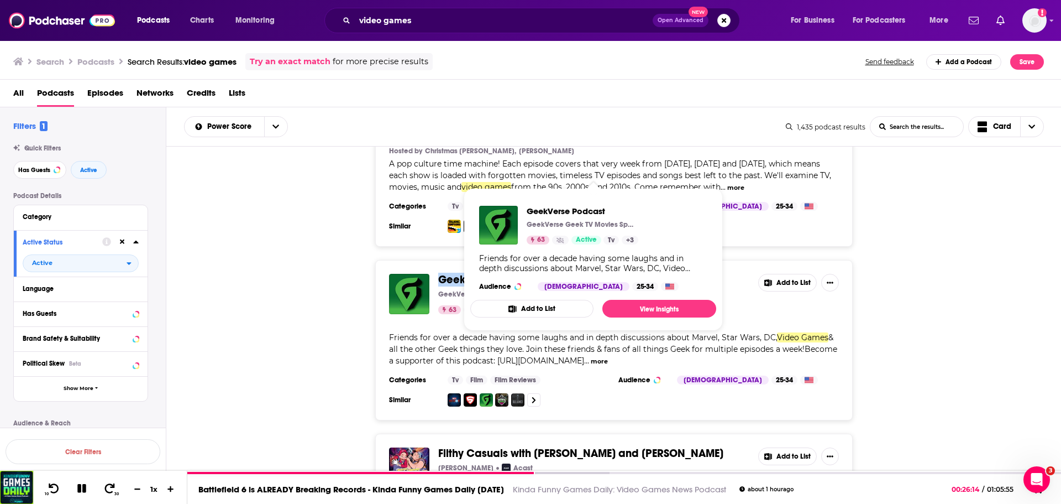
drag, startPoint x: 554, startPoint y: 172, endPoint x: 442, endPoint y: 171, distance: 112.8
click at [442, 274] on span "GeekVerse Podcast" at bounding box center [593, 280] width 311 height 12
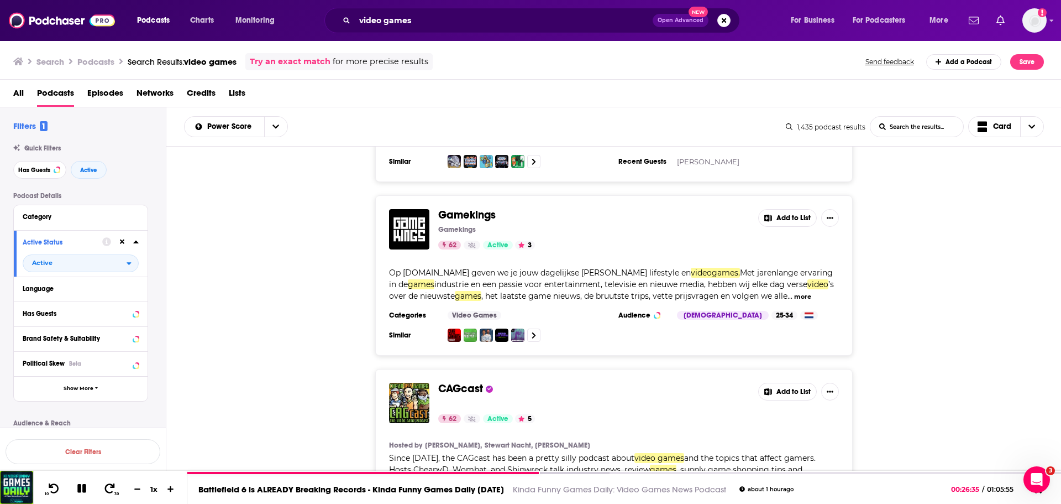
scroll to position [6956, 0]
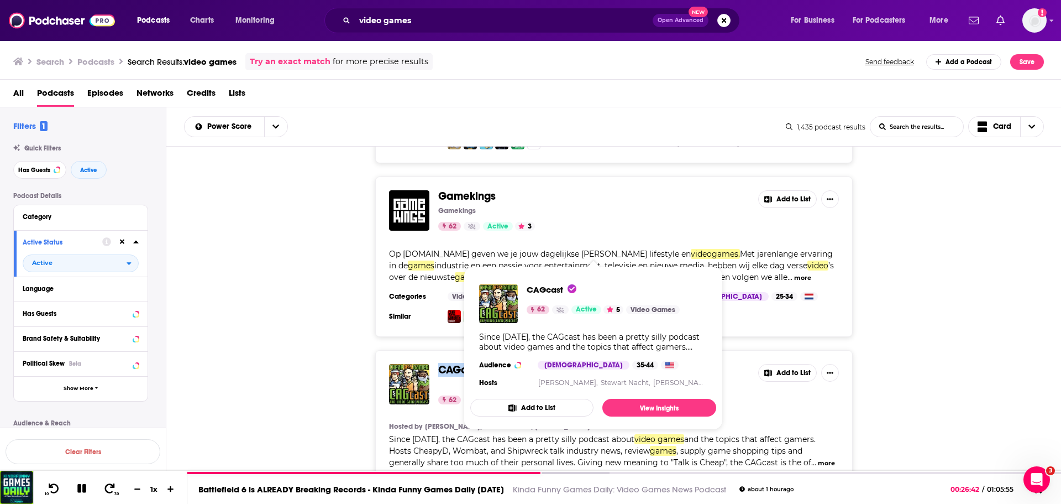
drag, startPoint x: 437, startPoint y: 249, endPoint x: 483, endPoint y: 250, distance: 45.9
click at [483, 364] on div "CAGcast 62 Active 5 Add to List" at bounding box center [614, 384] width 450 height 40
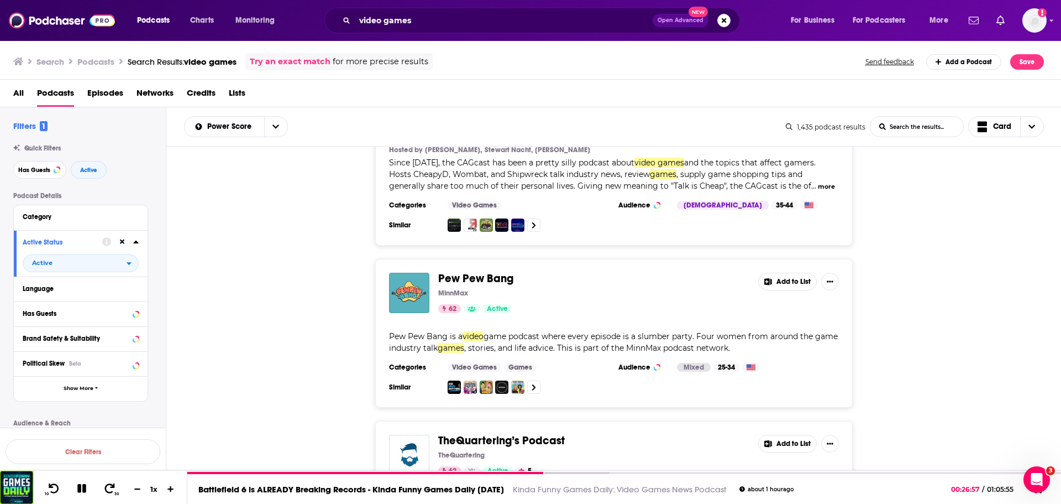
scroll to position [7177, 0]
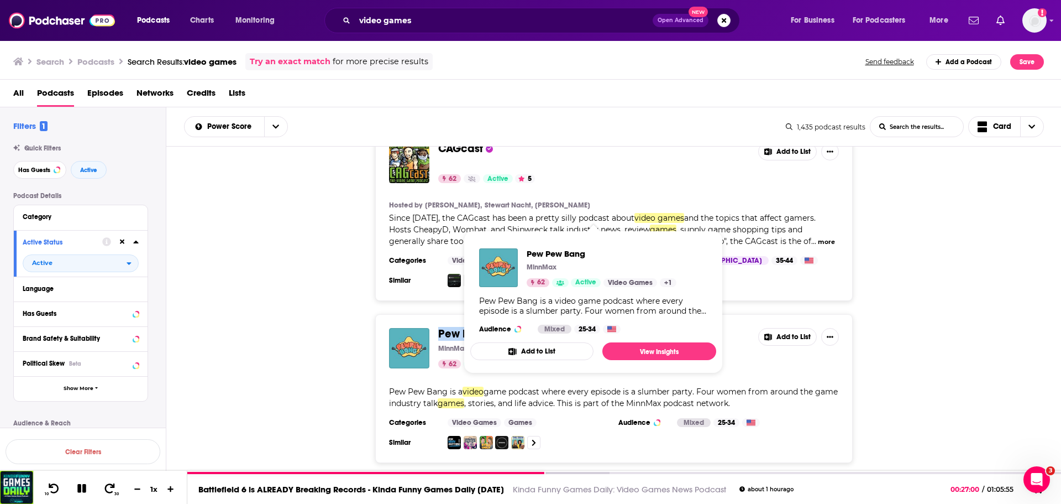
drag, startPoint x: 544, startPoint y: 209, endPoint x: 441, endPoint y: 210, distance: 103.9
click at [441, 328] on span "Pew Pew Bang" at bounding box center [593, 334] width 311 height 12
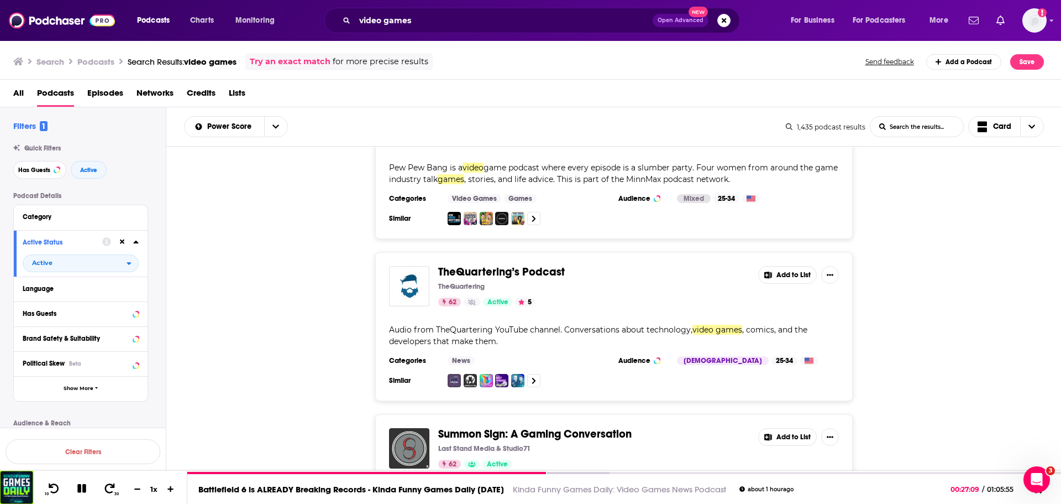
scroll to position [7343, 0]
